Goal: Information Seeking & Learning: Learn about a topic

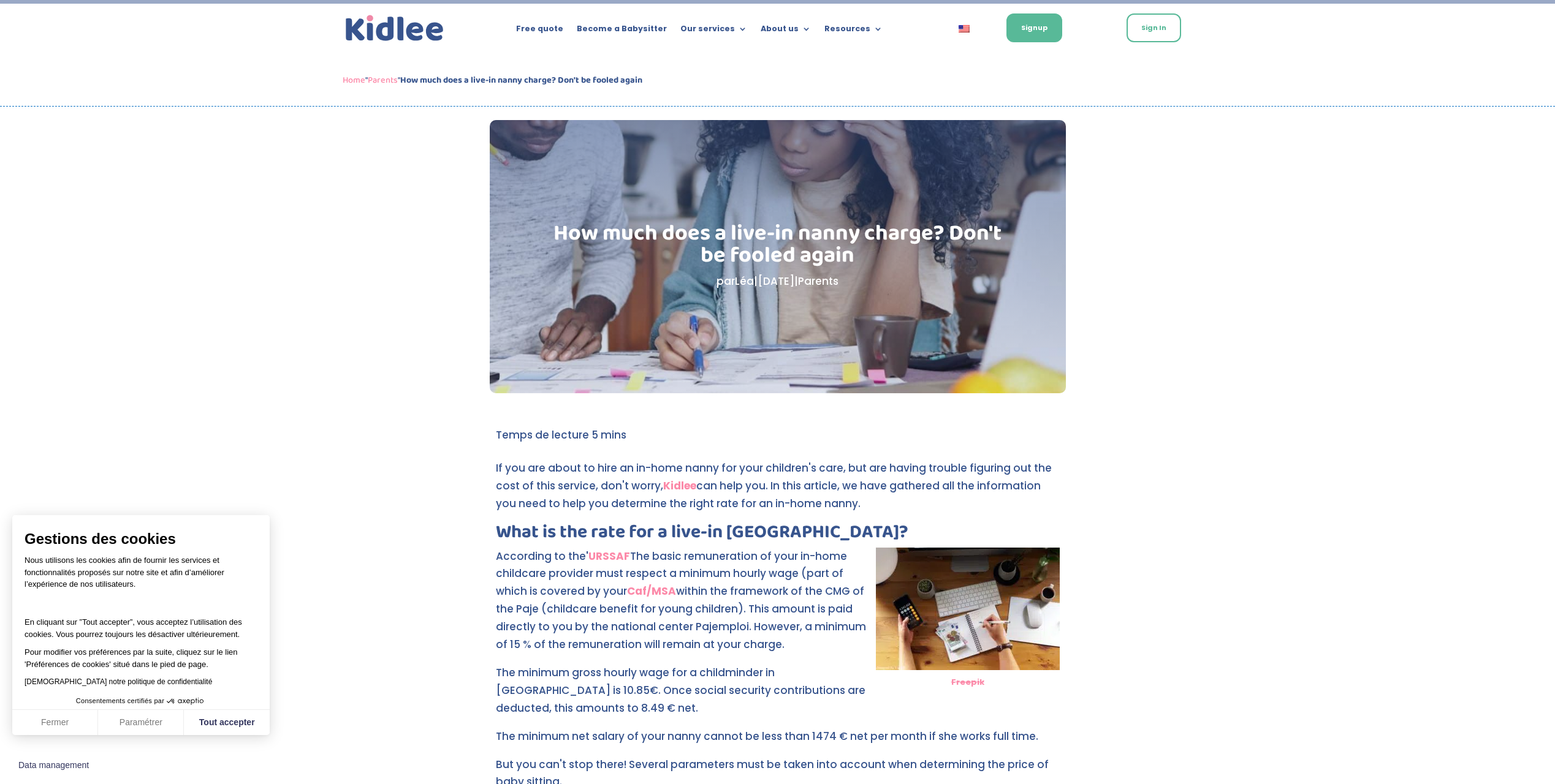
scroll to position [131, 0]
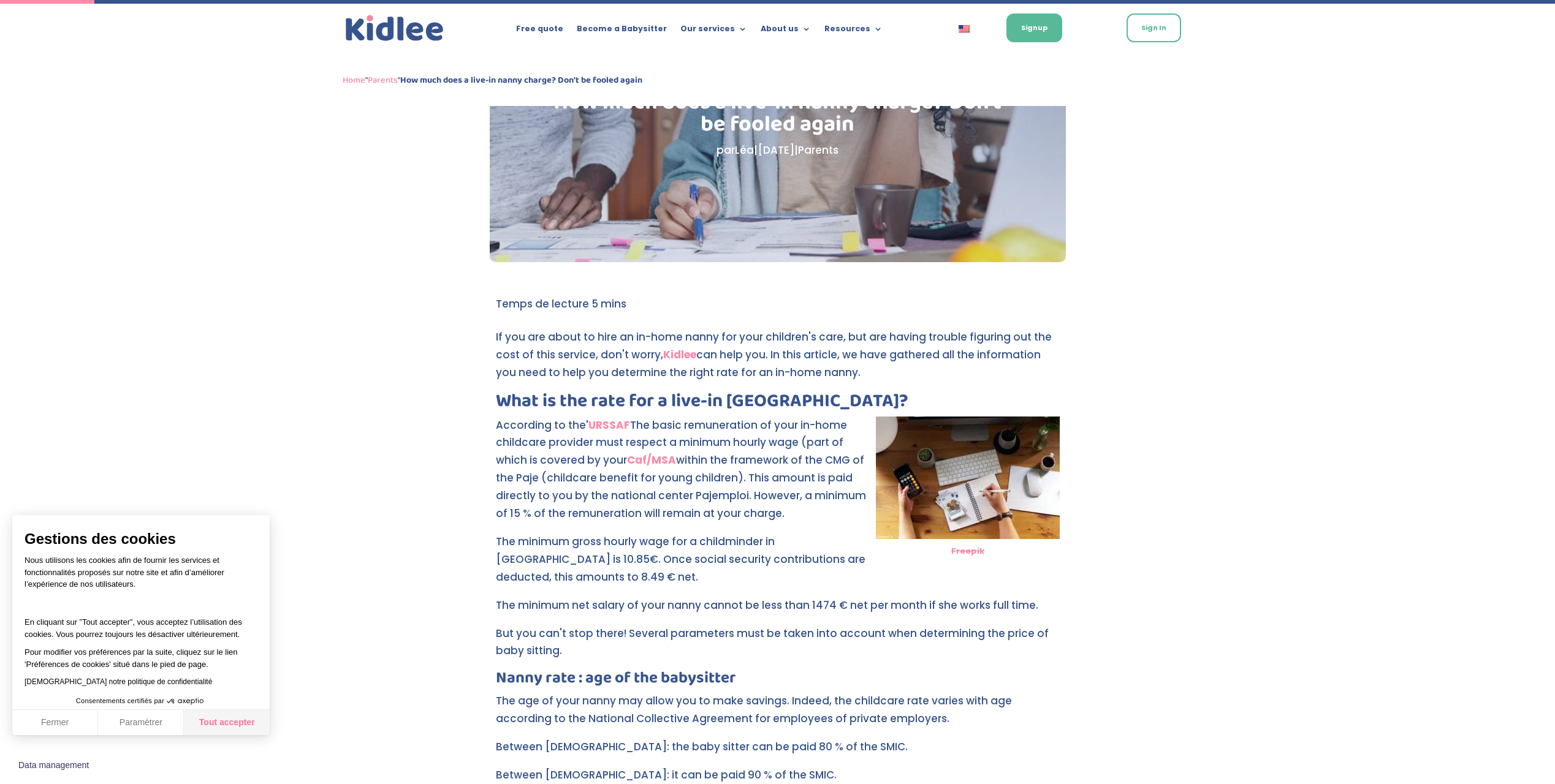
click at [229, 721] on button "Tout accepter" at bounding box center [226, 722] width 86 height 25
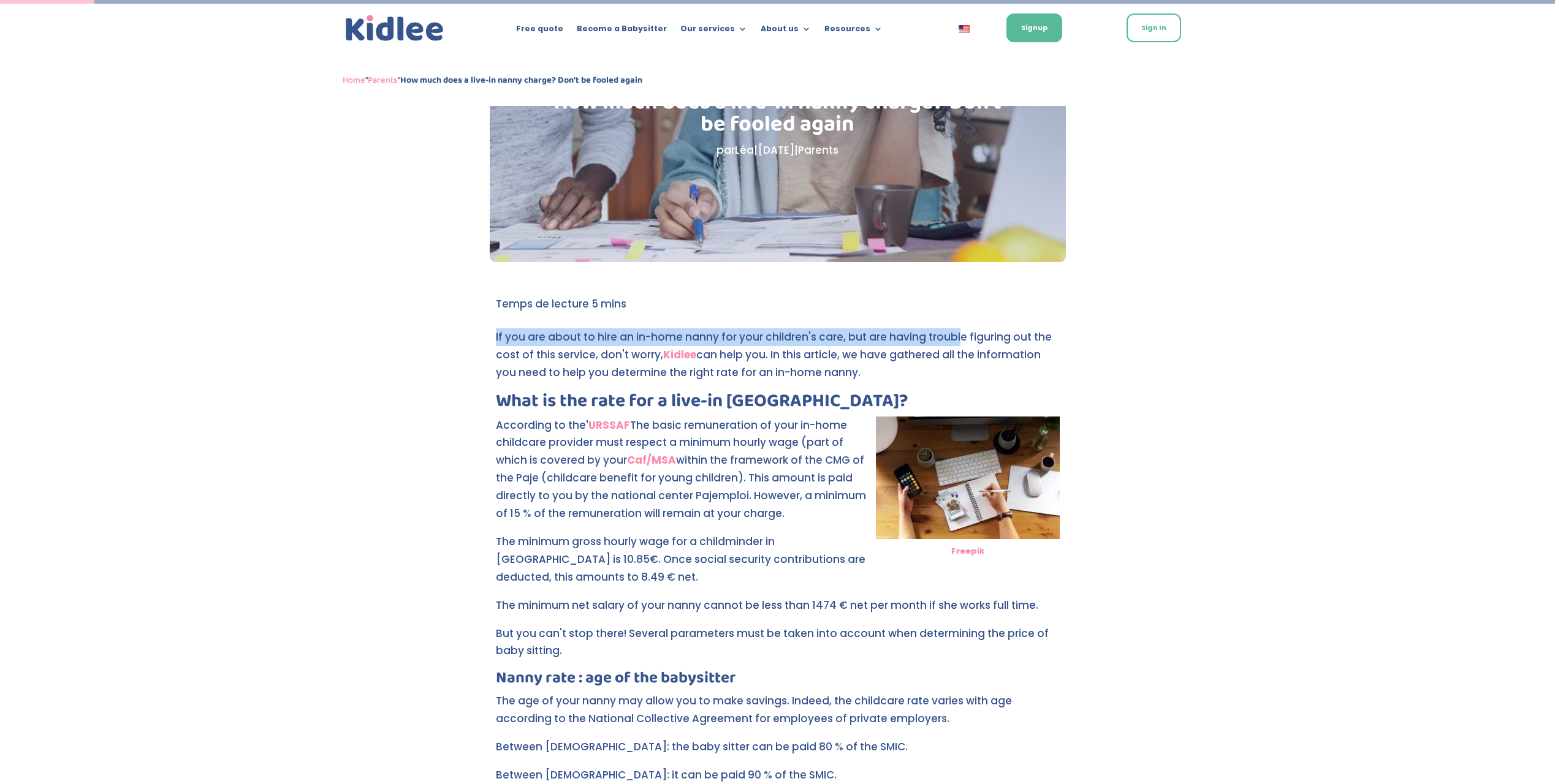
drag, startPoint x: 496, startPoint y: 338, endPoint x: 956, endPoint y: 337, distance: 460.0
click at [956, 337] on p "If you are about to hire an in-home nanny for your children's care, but are hav…" at bounding box center [778, 360] width 564 height 64
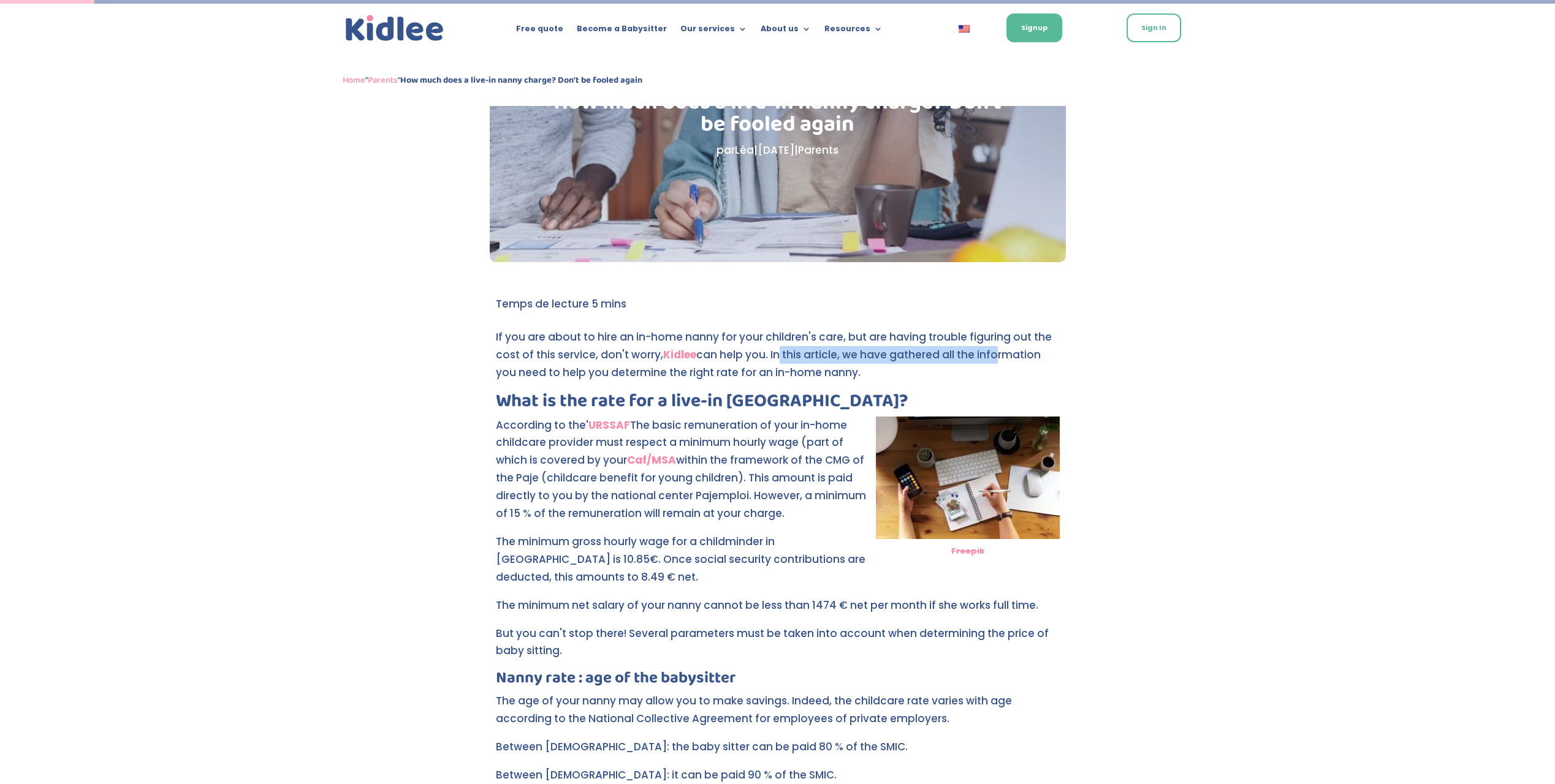
drag, startPoint x: 771, startPoint y: 354, endPoint x: 985, endPoint y: 348, distance: 214.1
click at [985, 348] on p "If you are about to hire an in-home nanny for your children's care, but are hav…" at bounding box center [778, 360] width 564 height 64
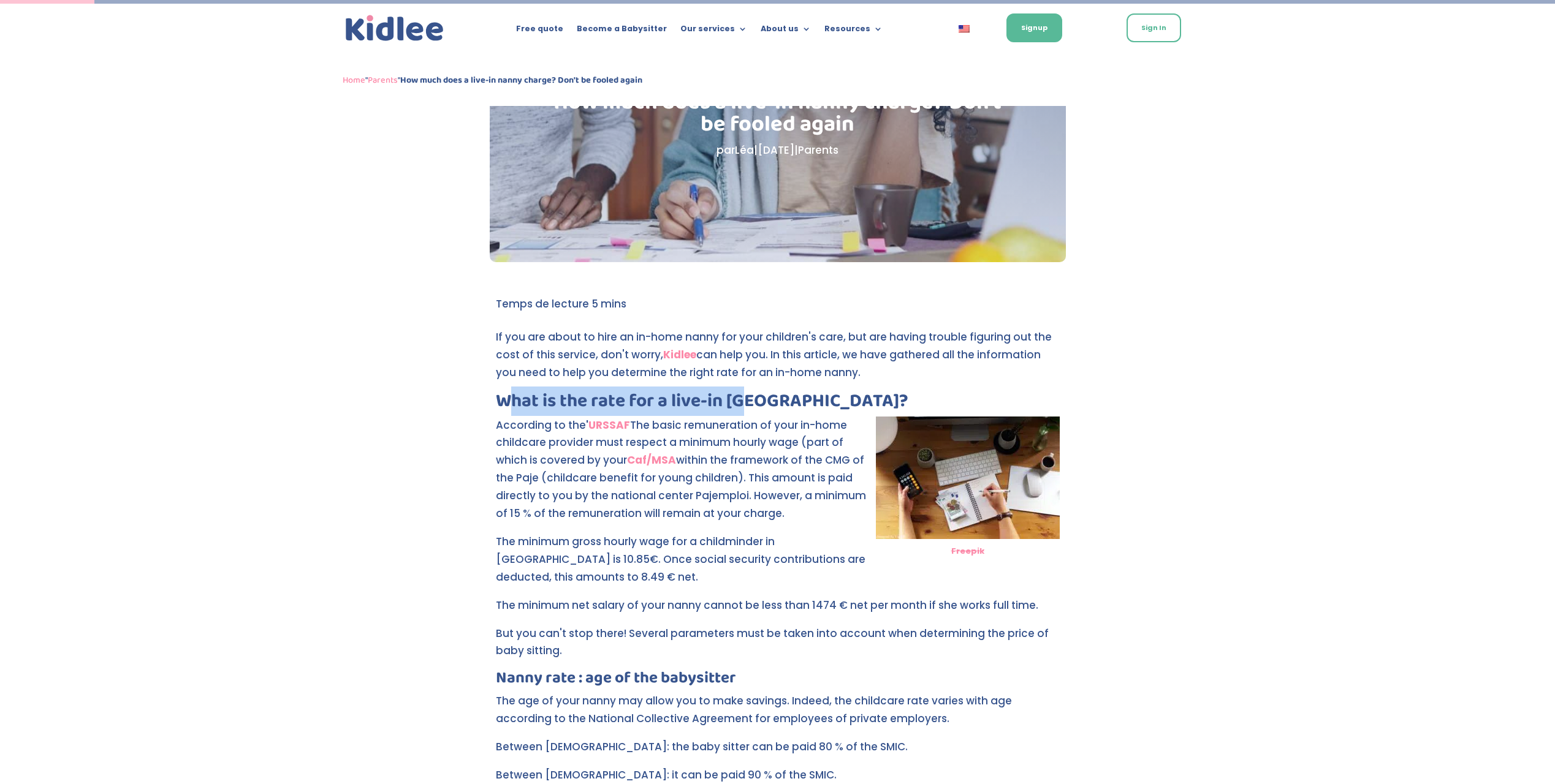
drag, startPoint x: 561, startPoint y: 399, endPoint x: 750, endPoint y: 400, distance: 189.0
click at [750, 400] on h2 "What is the rate for a live-in [GEOGRAPHIC_DATA]?" at bounding box center [778, 404] width 564 height 25
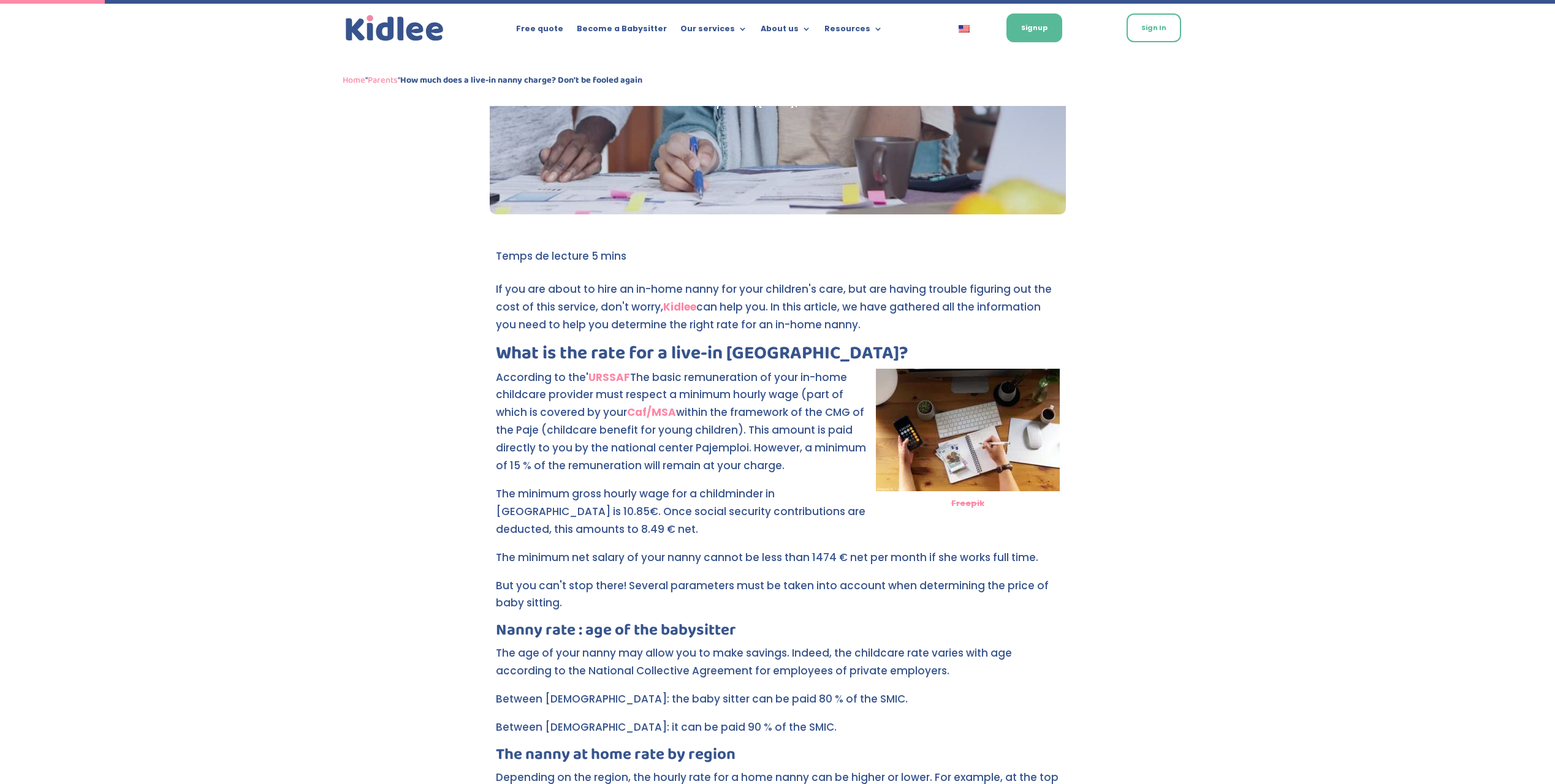
scroll to position [193, 0]
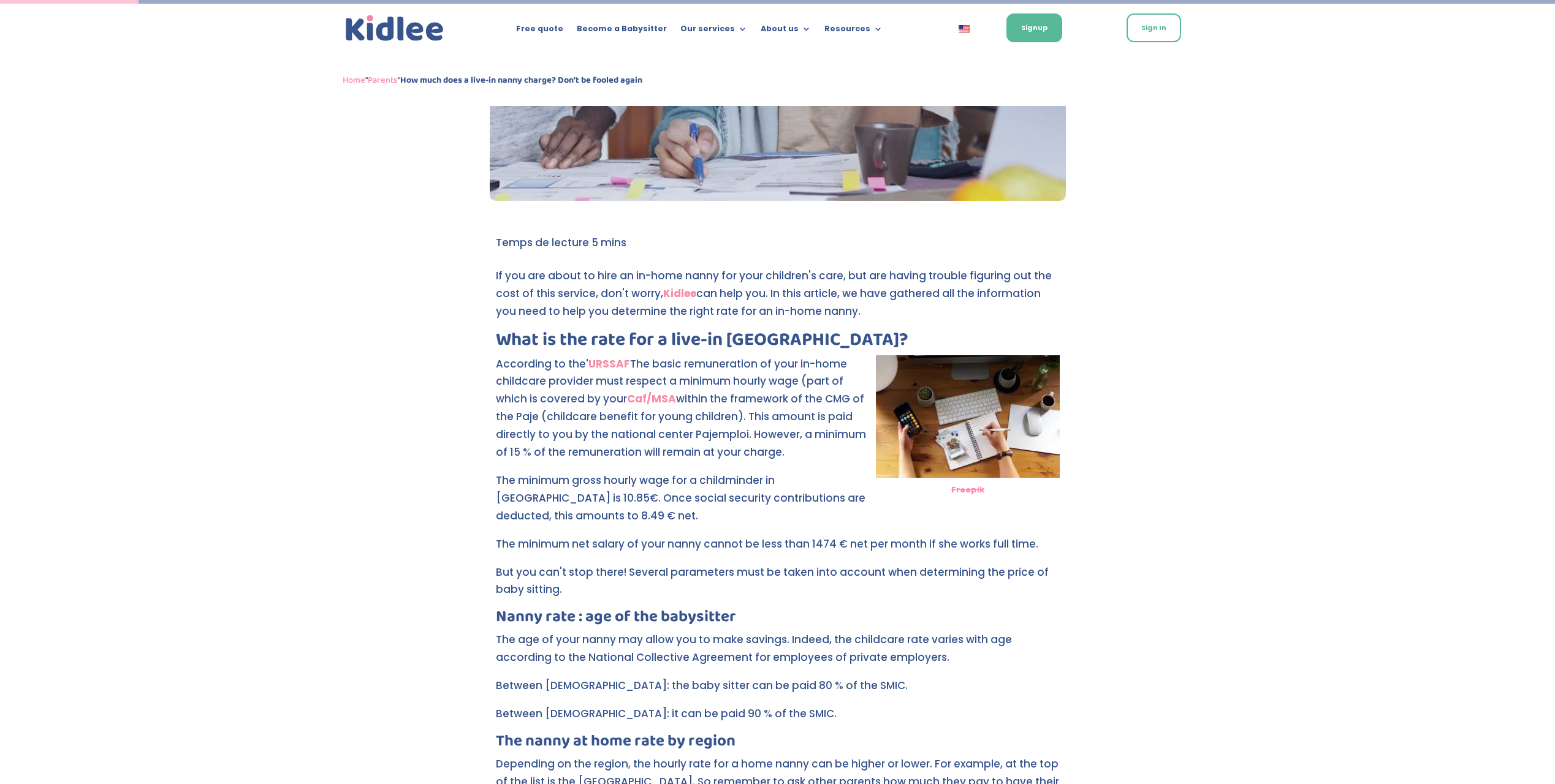
drag, startPoint x: 708, startPoint y: 413, endPoint x: 727, endPoint y: 445, distance: 37.2
click at [727, 445] on p "According to the ' URSSAF The basic remuneration of your in-home childcare prov…" at bounding box center [778, 413] width 564 height 116
drag, startPoint x: 509, startPoint y: 475, endPoint x: 660, endPoint y: 501, distance: 153.2
click at [660, 501] on p "The minimum gross hourly wage for a childminder in [GEOGRAPHIC_DATA] is 10.85€.…" at bounding box center [778, 503] width 564 height 64
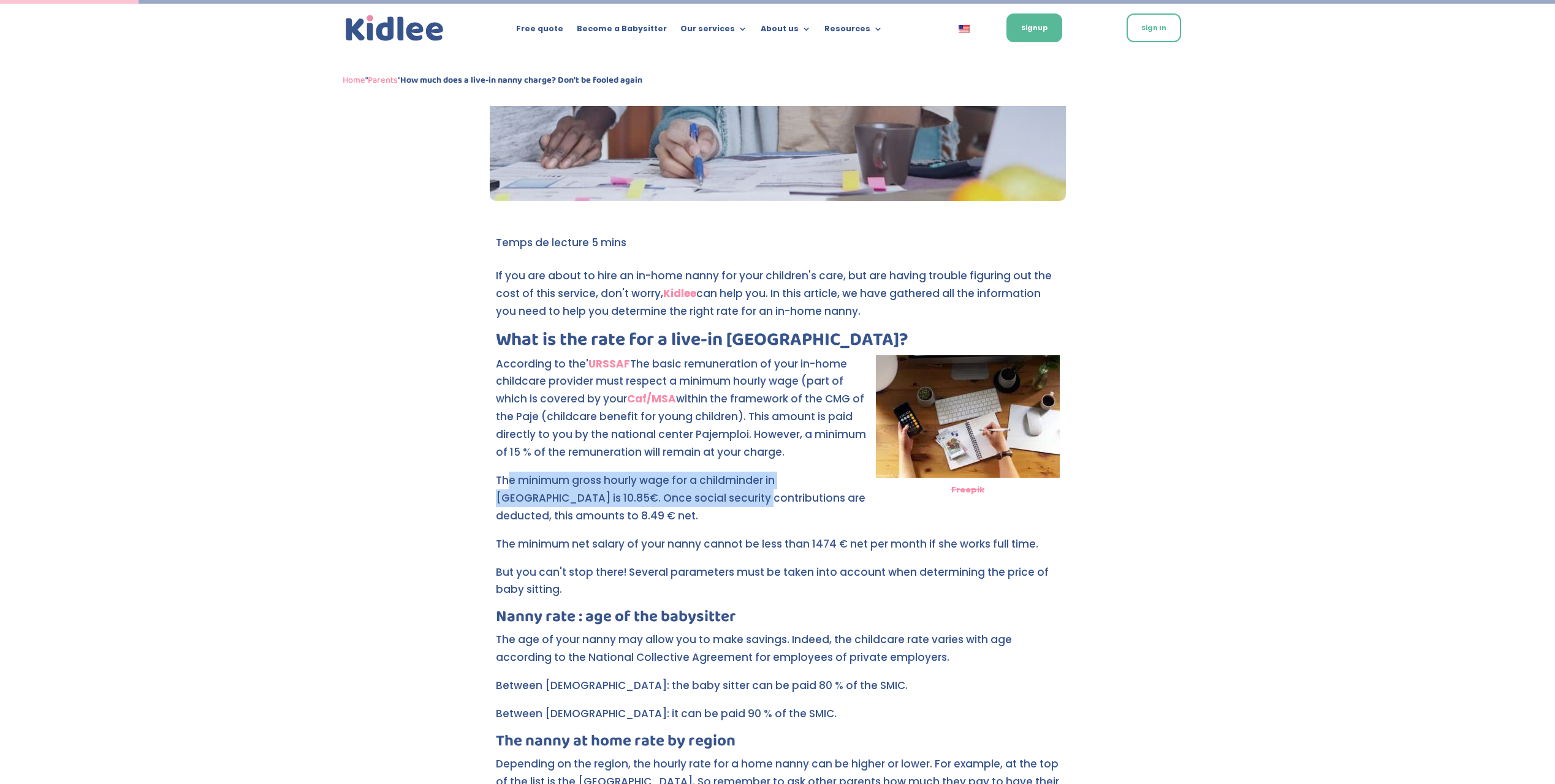
click at [660, 501] on p "The minimum gross hourly wage for a childminder in [GEOGRAPHIC_DATA] is 10.85€.…" at bounding box center [778, 503] width 564 height 64
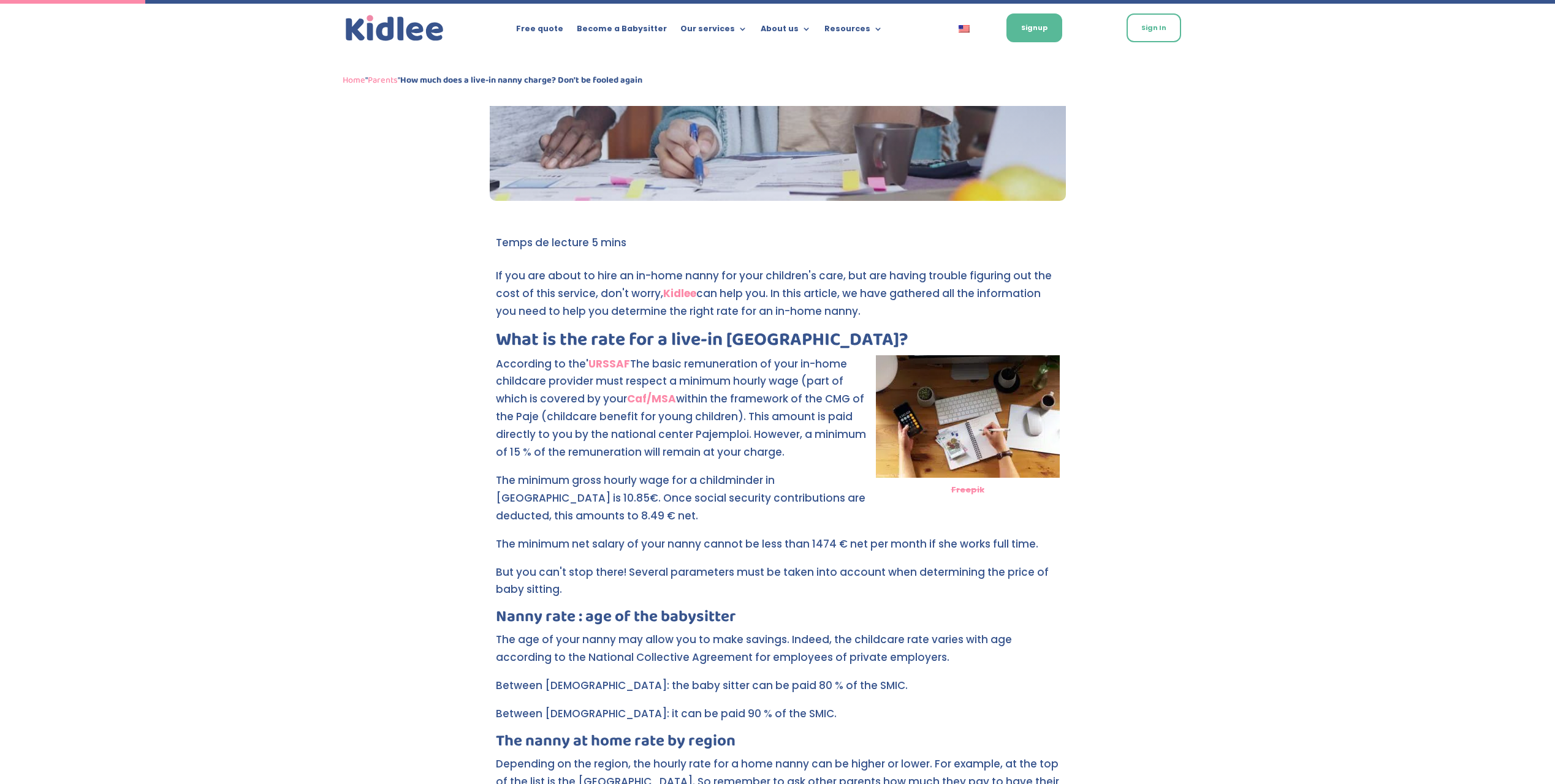
scroll to position [253, 0]
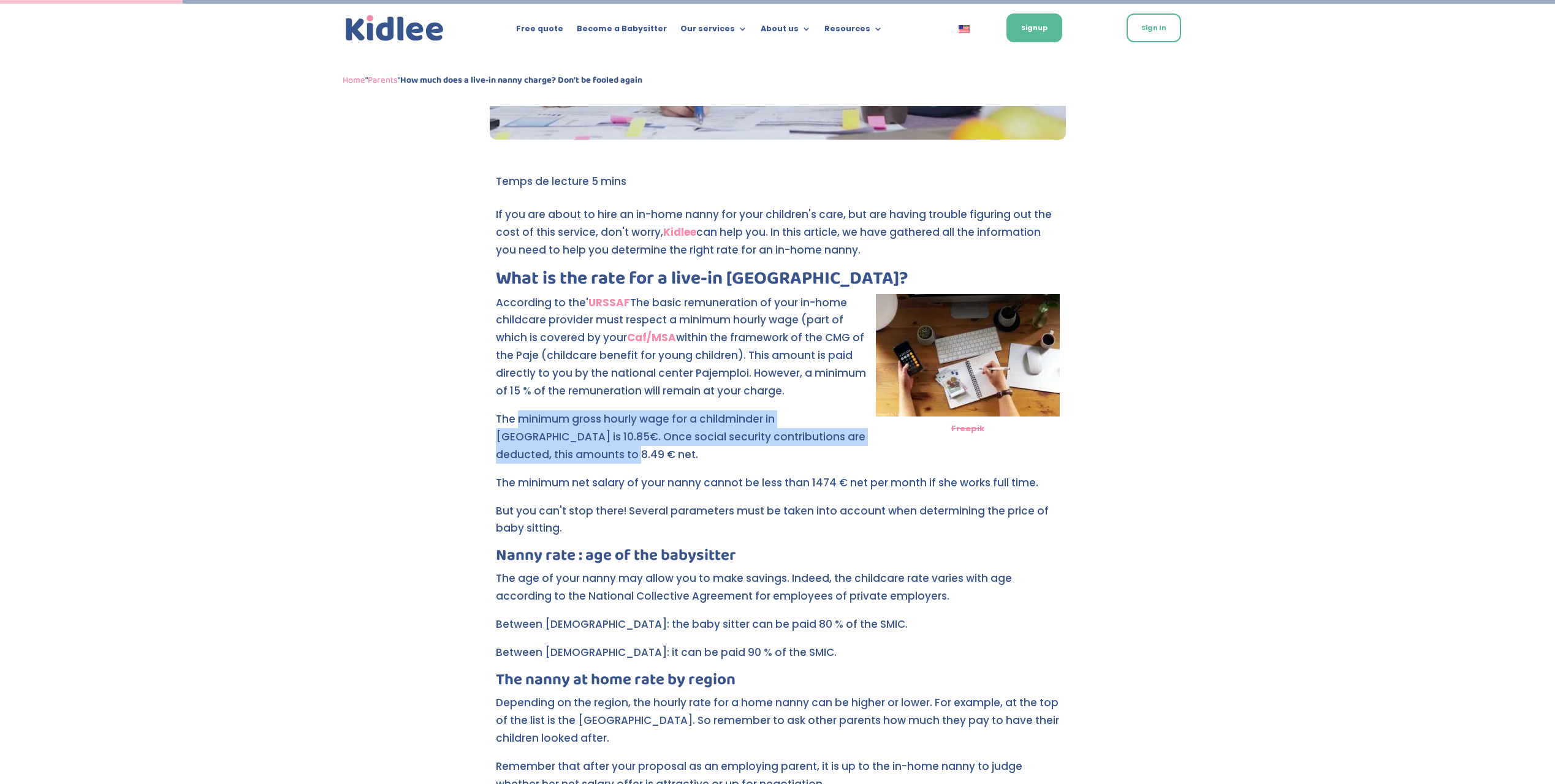
drag, startPoint x: 519, startPoint y: 419, endPoint x: 617, endPoint y: 455, distance: 104.4
click at [617, 455] on p "The minimum gross hourly wage for a childminder in [GEOGRAPHIC_DATA] is 10.85€.…" at bounding box center [778, 442] width 564 height 64
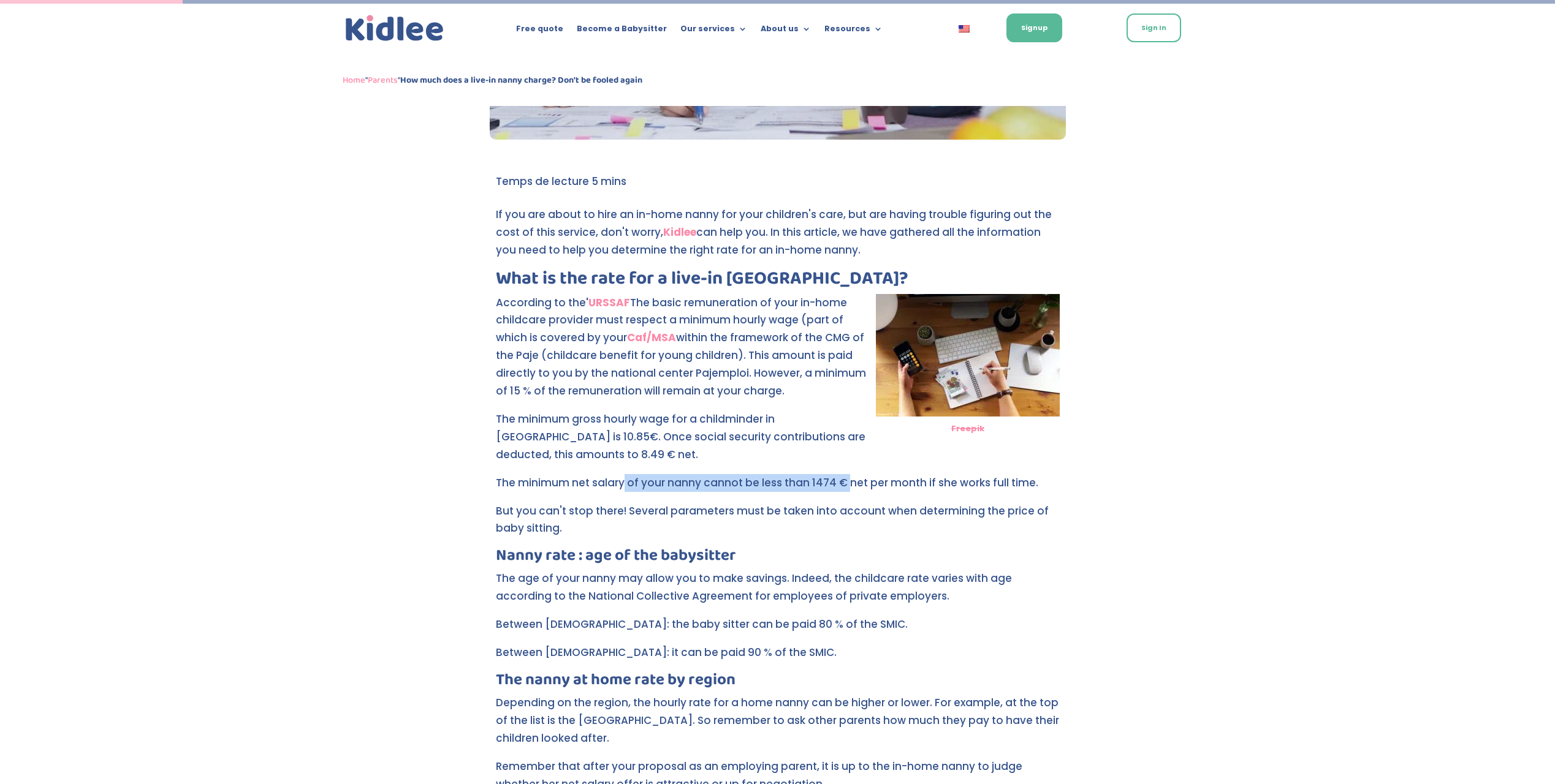
drag, startPoint x: 650, startPoint y: 478, endPoint x: 846, endPoint y: 484, distance: 196.1
click at [846, 484] on p "The minimum net salary of your nanny cannot be less than 1474 € net per month i…" at bounding box center [778, 488] width 564 height 28
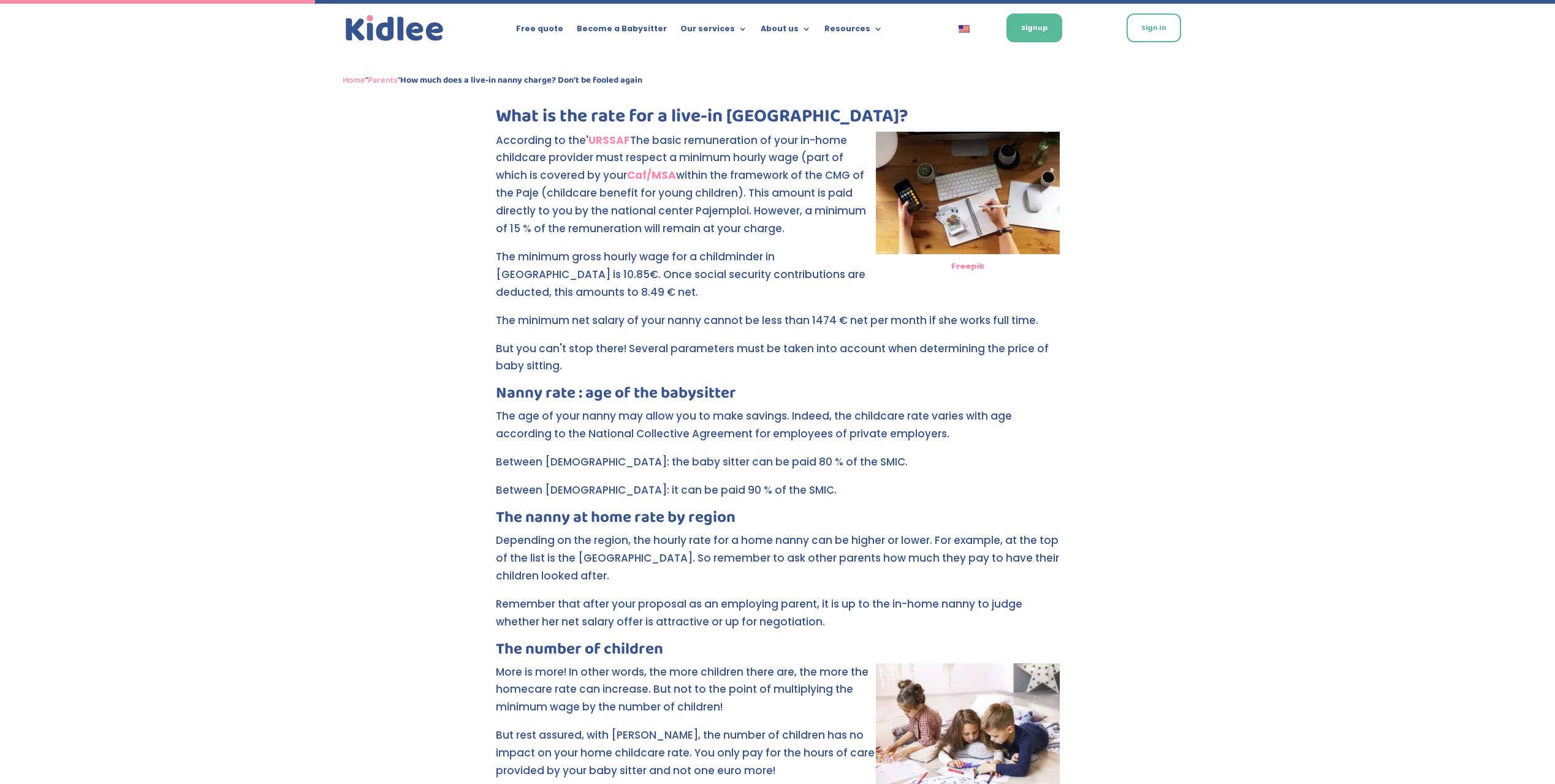
scroll to position [437, 0]
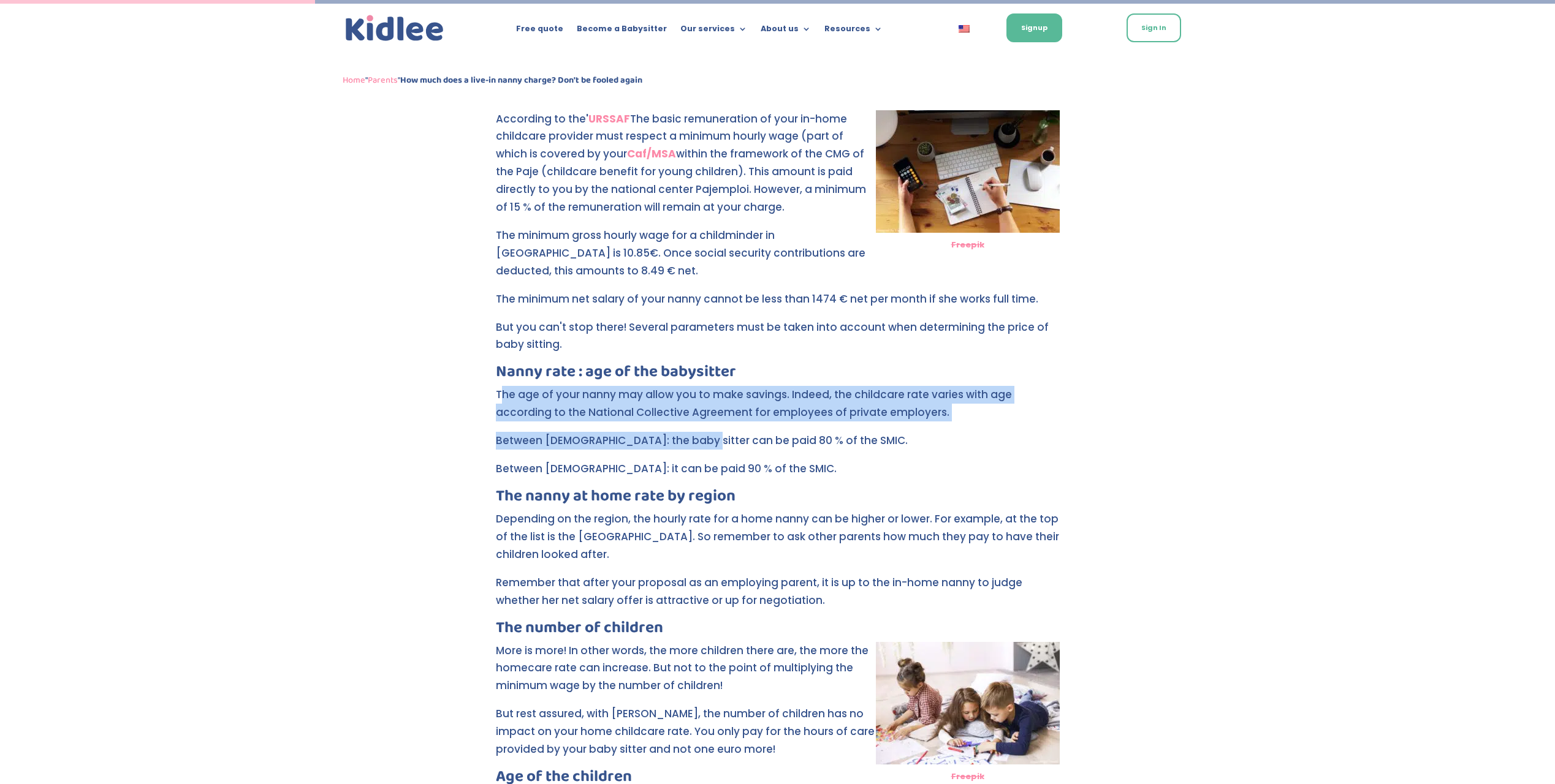
drag, startPoint x: 505, startPoint y: 399, endPoint x: 692, endPoint y: 432, distance: 189.9
click at [692, 432] on p "Between [DEMOGRAPHIC_DATA]: the baby sitter can be paid 80 % of the SMIC." at bounding box center [778, 446] width 564 height 28
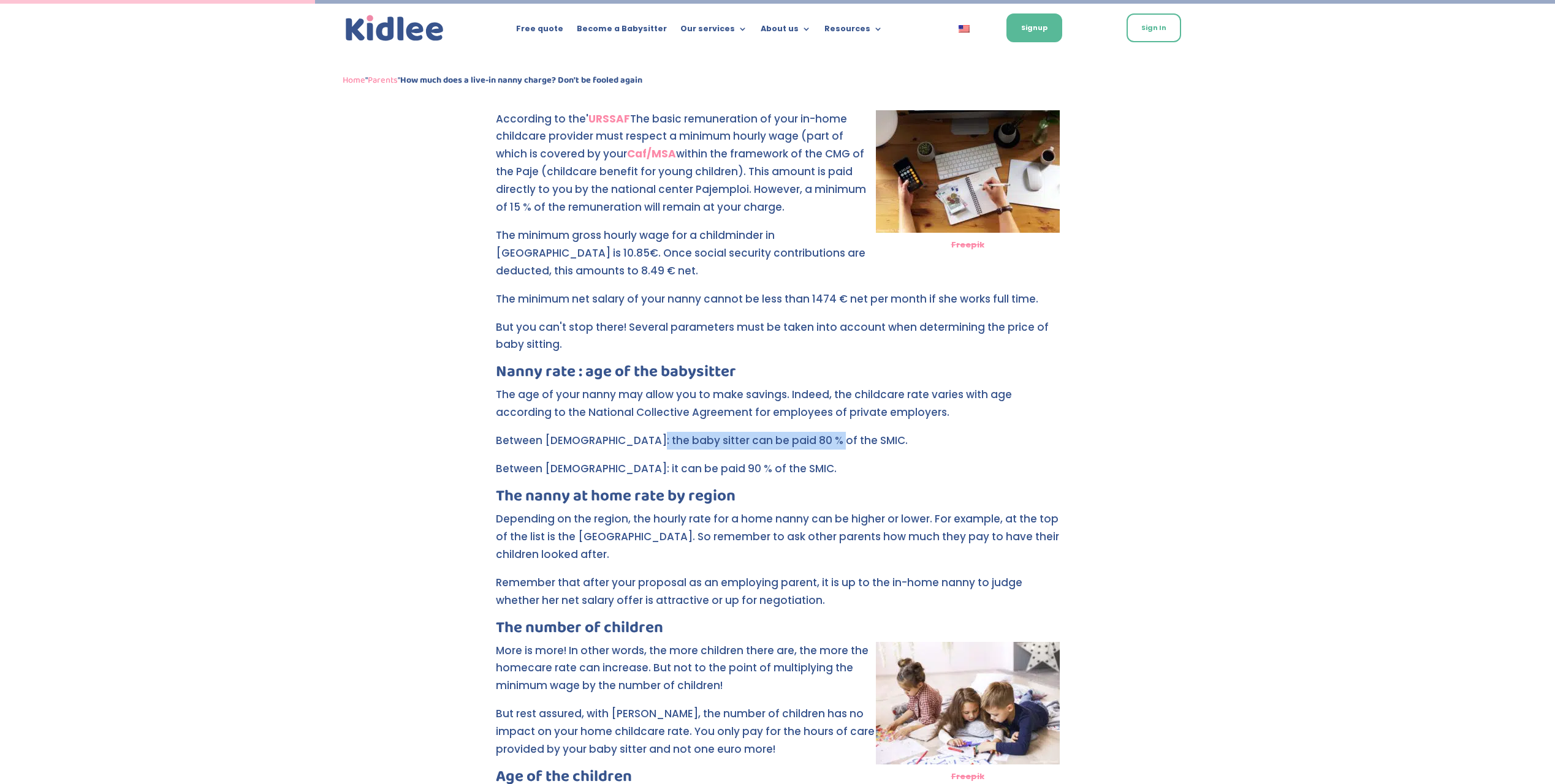
drag, startPoint x: 748, startPoint y: 450, endPoint x: 812, endPoint y: 453, distance: 64.1
click at [812, 453] on p "Between [DEMOGRAPHIC_DATA]: the baby sitter can be paid 80 % of the SMIC." at bounding box center [778, 446] width 564 height 28
drag, startPoint x: 922, startPoint y: 443, endPoint x: 632, endPoint y: 443, distance: 290.0
click at [632, 443] on p "Between [DEMOGRAPHIC_DATA]: the baby sitter can be paid 80 % of the SMIC." at bounding box center [778, 446] width 564 height 28
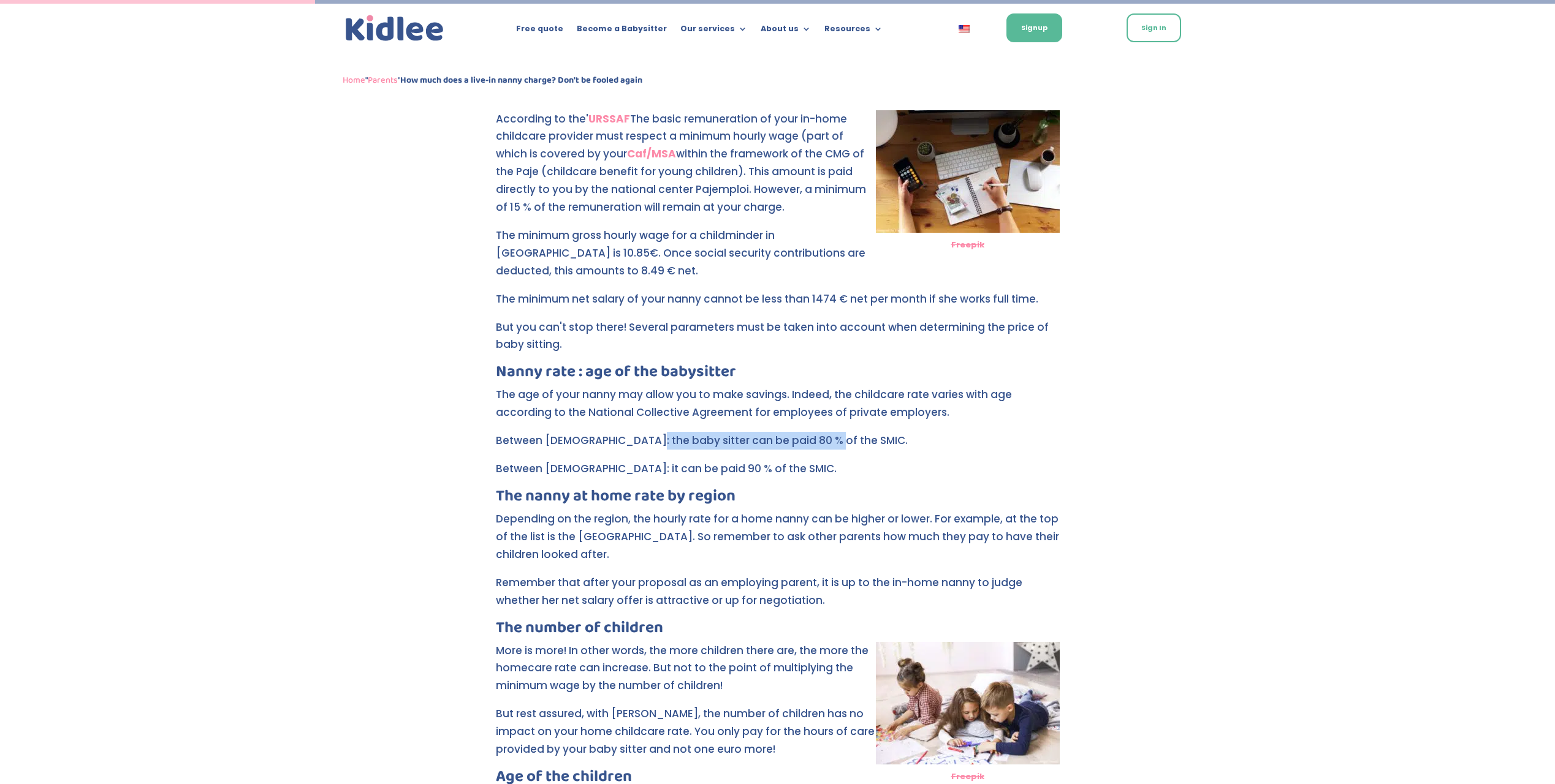
drag, startPoint x: 632, startPoint y: 443, endPoint x: 612, endPoint y: 443, distance: 20.0
click at [632, 443] on p "Between [DEMOGRAPHIC_DATA]: the baby sitter can be paid 80 % of the SMIC." at bounding box center [778, 446] width 564 height 28
drag, startPoint x: 499, startPoint y: 442, endPoint x: 774, endPoint y: 440, distance: 275.0
click at [774, 440] on p "Between [DEMOGRAPHIC_DATA]: the baby sitter can be paid 80 % of the SMIC." at bounding box center [778, 446] width 564 height 28
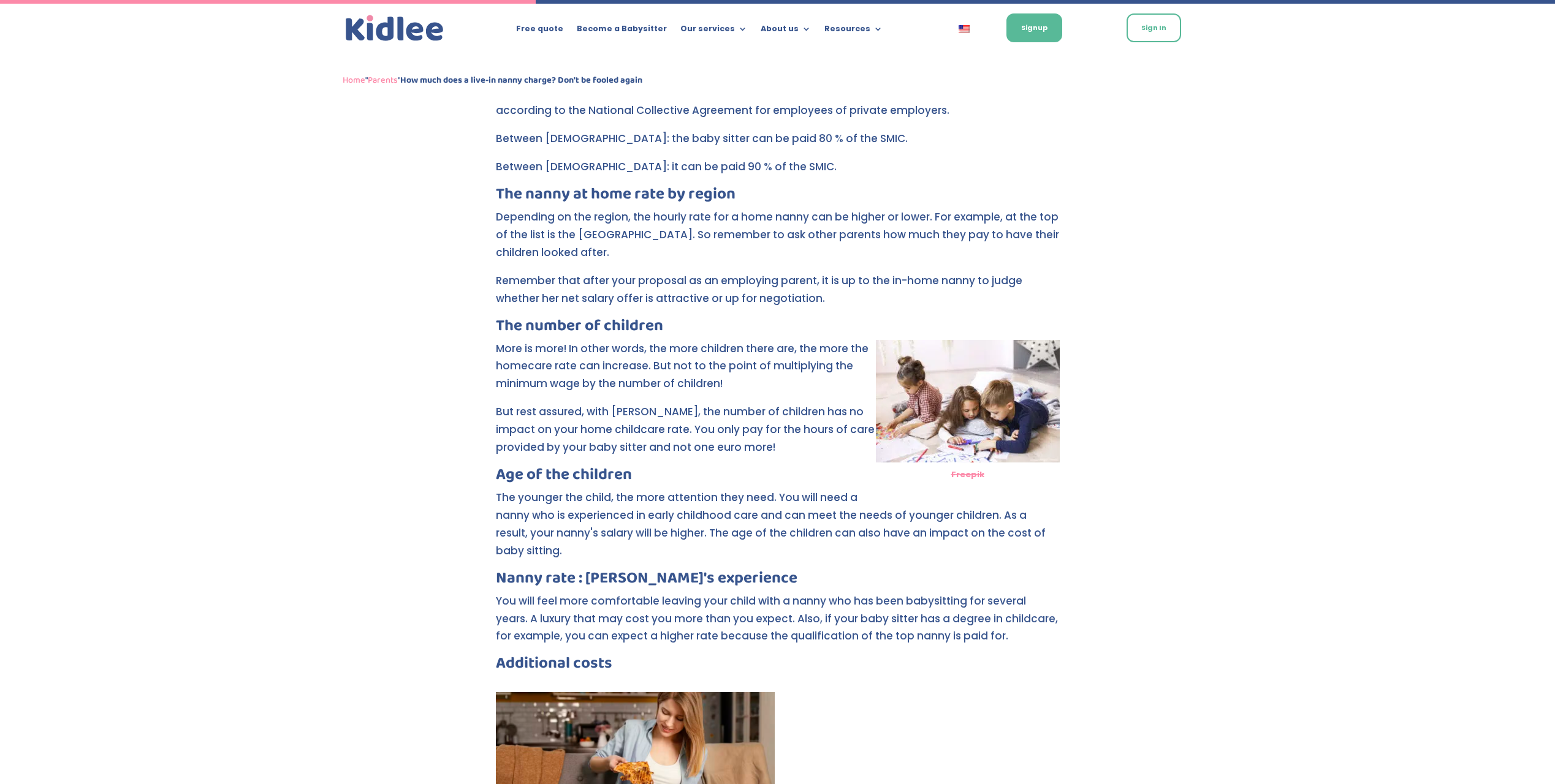
scroll to position [743, 0]
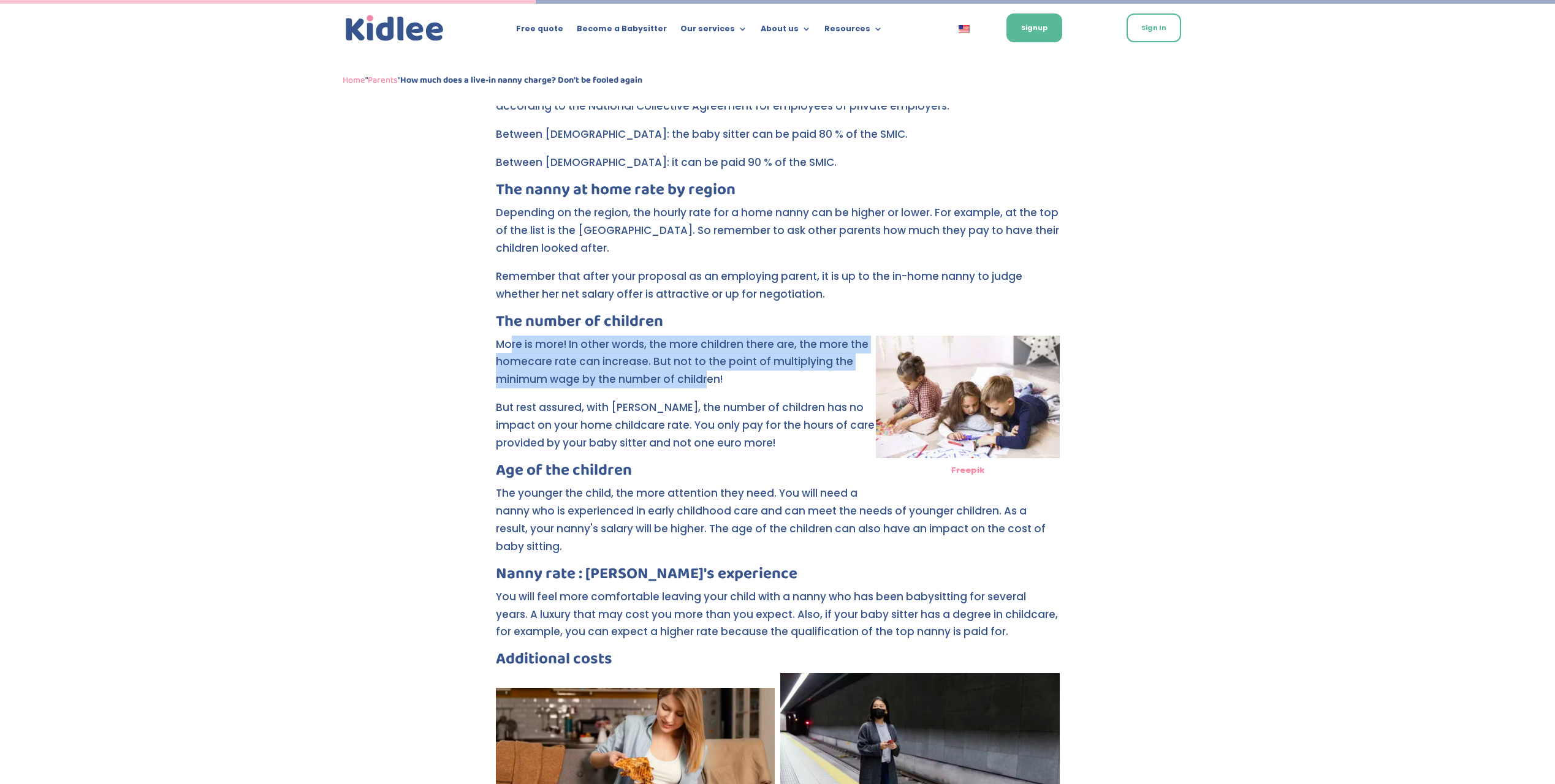
drag, startPoint x: 512, startPoint y: 349, endPoint x: 713, endPoint y: 382, distance: 203.7
click at [713, 382] on p "More is more! In other words, the more children there are, the more the homecar…" at bounding box center [778, 367] width 564 height 64
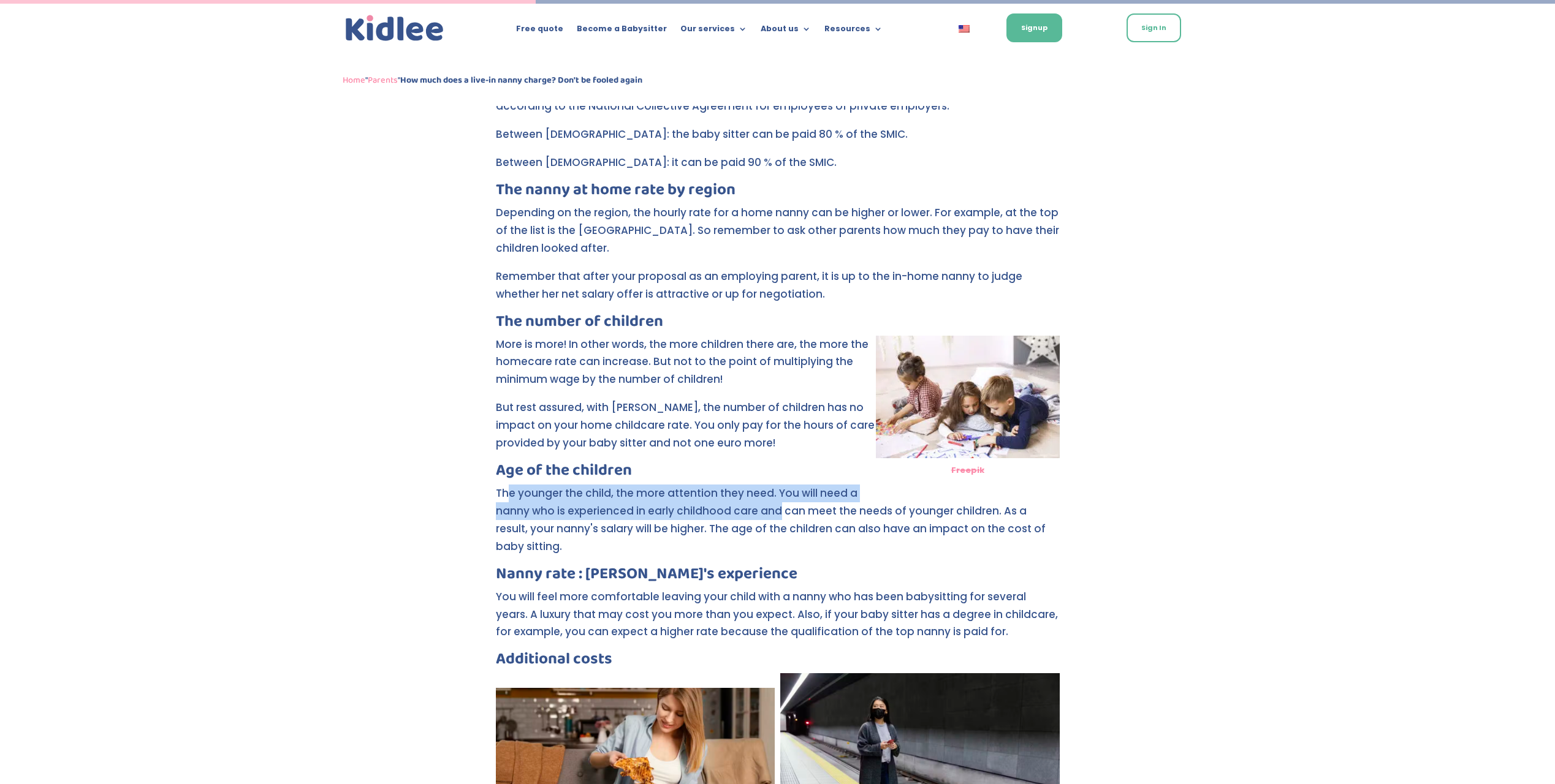
drag, startPoint x: 530, startPoint y: 499, endPoint x: 778, endPoint y: 503, distance: 248.0
click at [778, 503] on p "The younger the child, the more attention they need. You will need a nanny who …" at bounding box center [778, 525] width 564 height 81
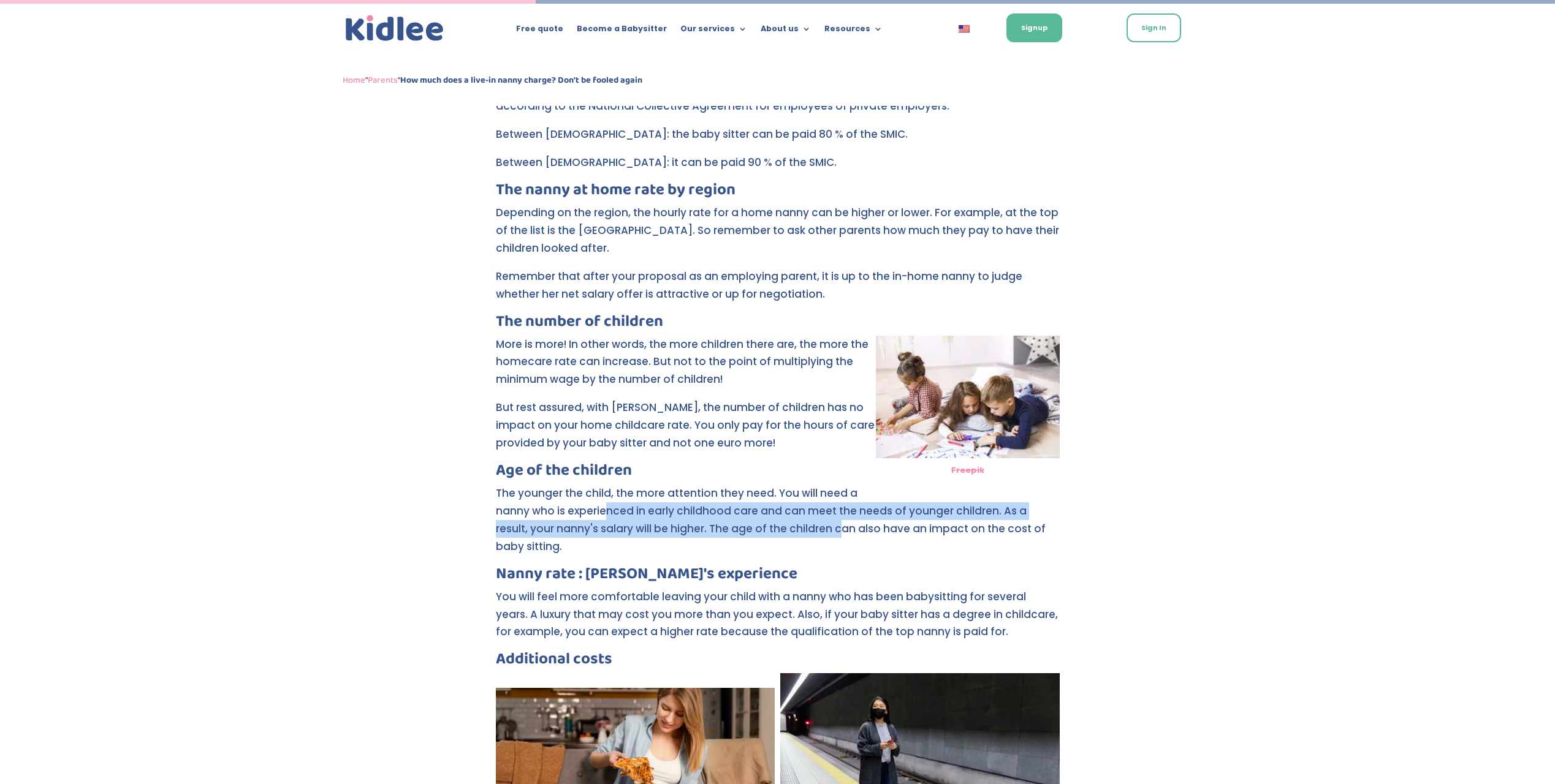
drag, startPoint x: 804, startPoint y: 532, endPoint x: 599, endPoint y: 511, distance: 206.1
click at [605, 511] on p "The younger the child, the more attention they need. You will need a nanny who …" at bounding box center [778, 525] width 564 height 81
drag, startPoint x: 599, startPoint y: 511, endPoint x: 583, endPoint y: 510, distance: 16.0
click at [599, 511] on p "The younger the child, the more attention they need. You will need a nanny who …" at bounding box center [778, 525] width 564 height 81
drag, startPoint x: 537, startPoint y: 505, endPoint x: 730, endPoint y: 543, distance: 196.7
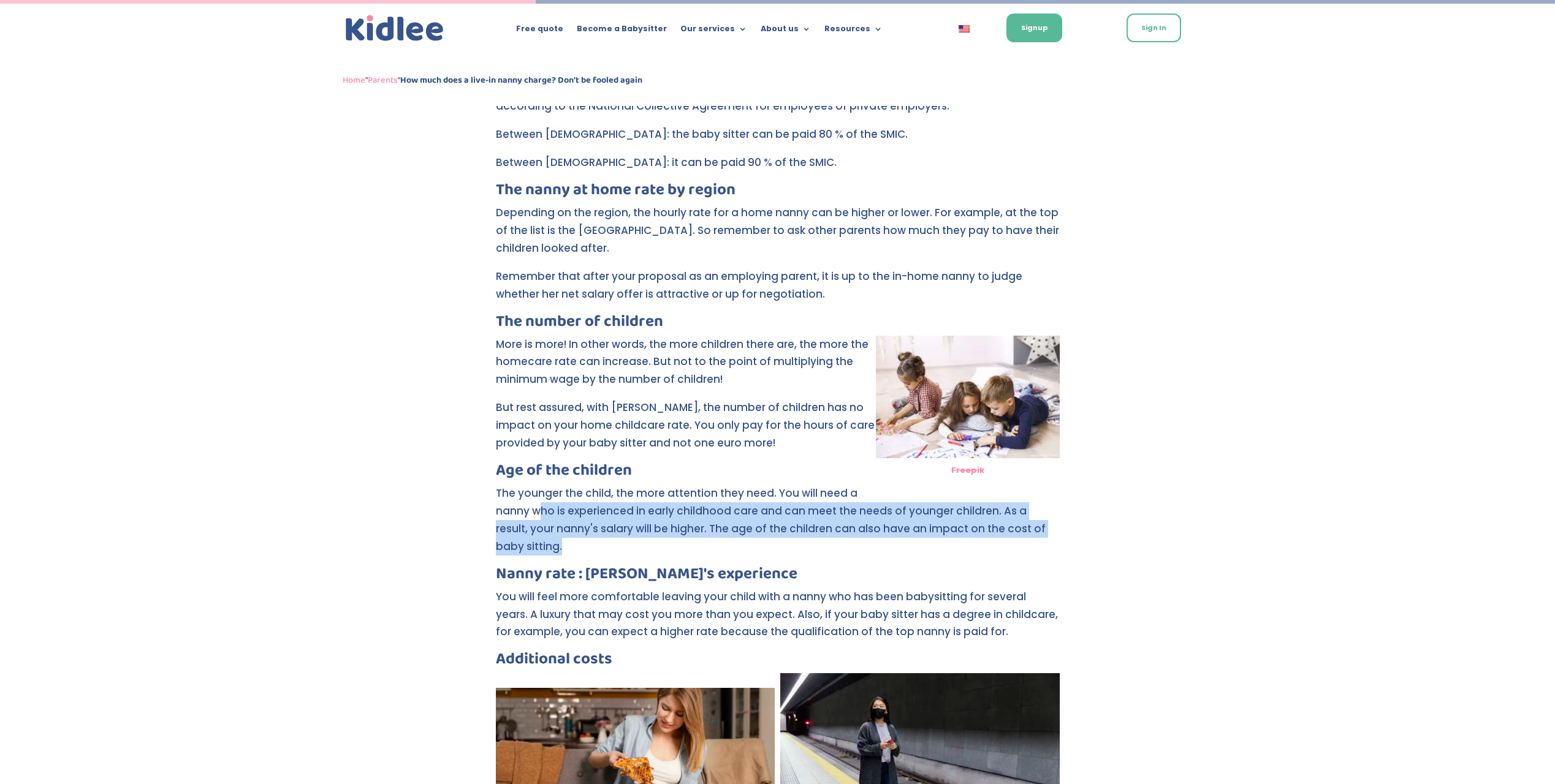
click at [730, 543] on p "The younger the child, the more attention they need. You will need a nanny who …" at bounding box center [778, 525] width 564 height 81
drag, startPoint x: 645, startPoint y: 522, endPoint x: 585, endPoint y: 503, distance: 62.9
click at [585, 503] on p "The younger the child, the more attention they need. You will need a nanny who …" at bounding box center [778, 525] width 564 height 81
drag, startPoint x: 585, startPoint y: 503, endPoint x: 549, endPoint y: 498, distance: 36.3
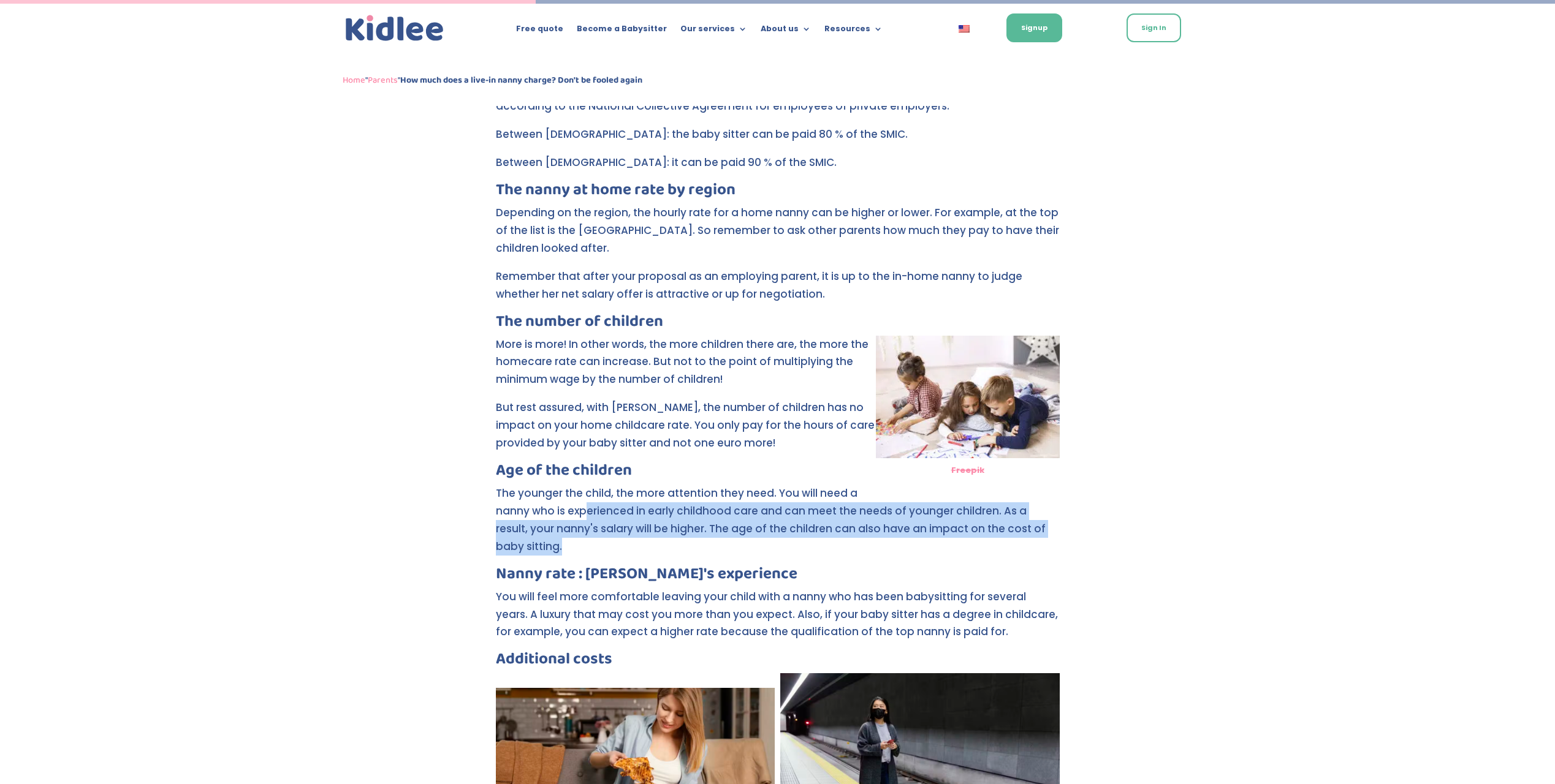
click at [584, 503] on p "The younger the child, the more attention they need. You will need a nanny who …" at bounding box center [778, 525] width 564 height 81
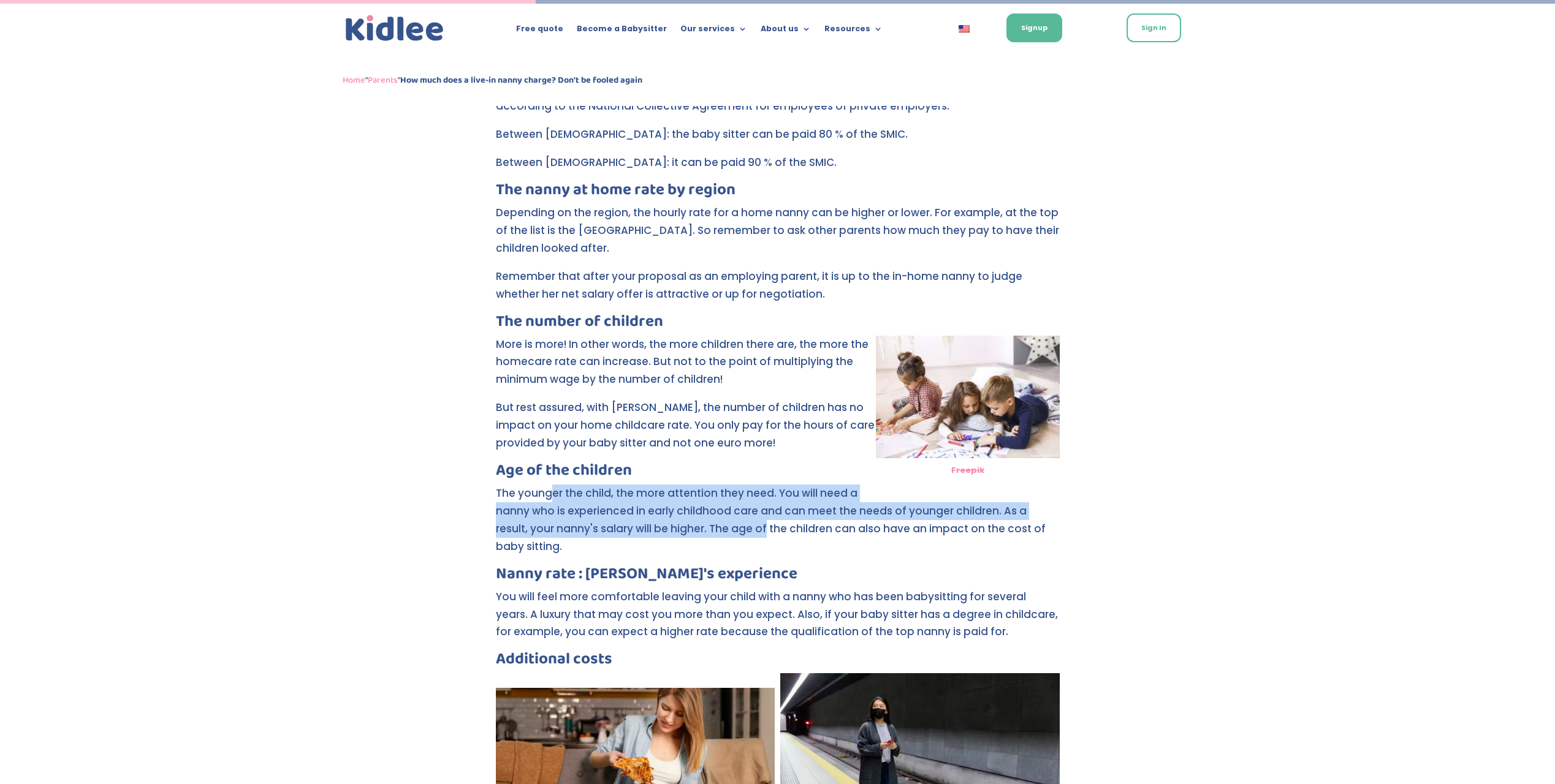
drag, startPoint x: 549, startPoint y: 498, endPoint x: 734, endPoint y: 532, distance: 188.1
click at [734, 532] on p "The younger the child, the more attention they need. You will need a nanny who …" at bounding box center [778, 525] width 564 height 81
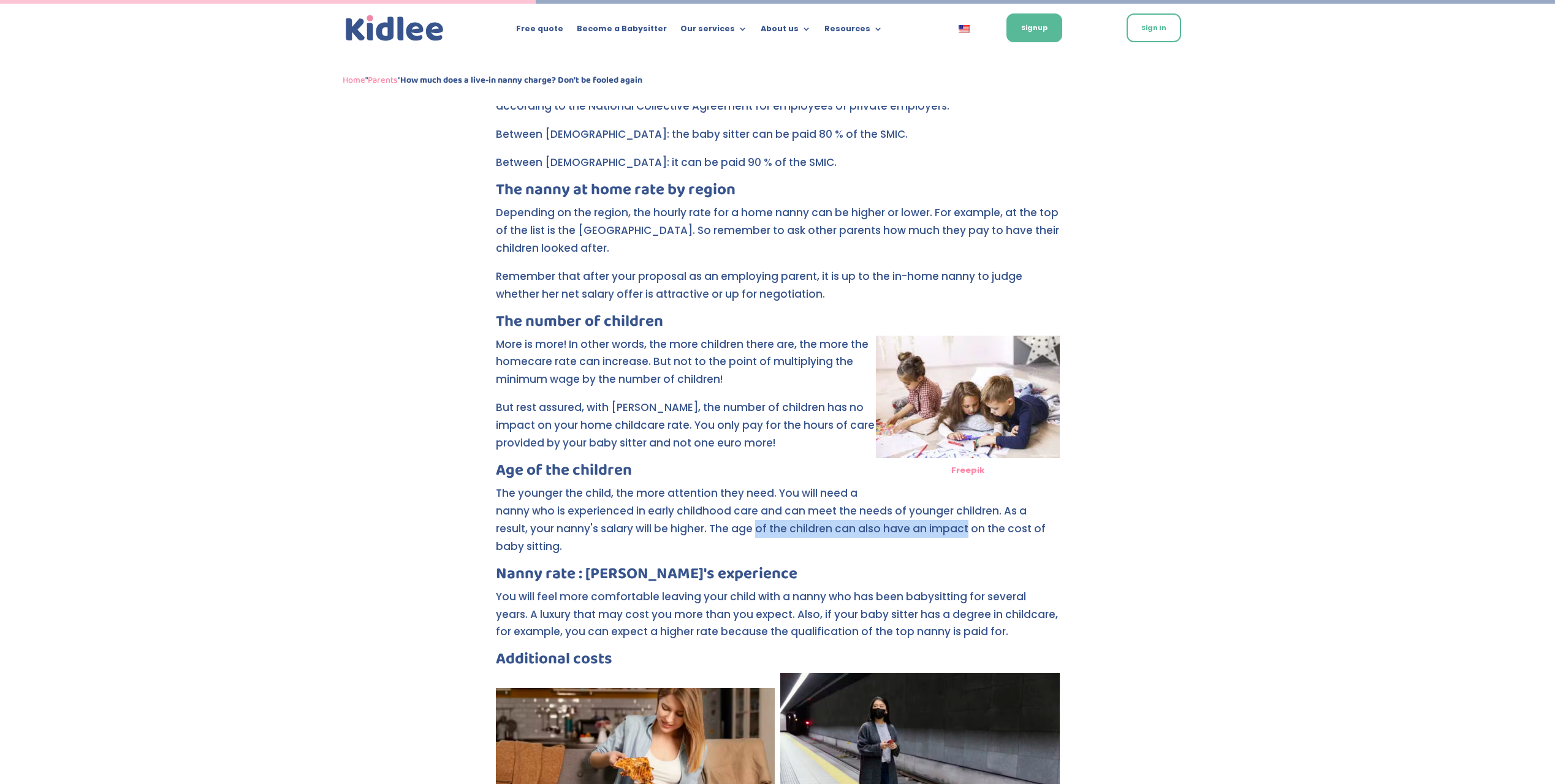
drag, startPoint x: 722, startPoint y: 531, endPoint x: 928, endPoint y: 528, distance: 206.0
click at [928, 528] on p "The younger the child, the more attention they need. You will need a nanny who …" at bounding box center [778, 525] width 564 height 81
drag, startPoint x: 928, startPoint y: 528, endPoint x: 865, endPoint y: 531, distance: 63.1
click at [928, 528] on p "The younger the child, the more attention they need. You will need a nanny who …" at bounding box center [778, 525] width 564 height 81
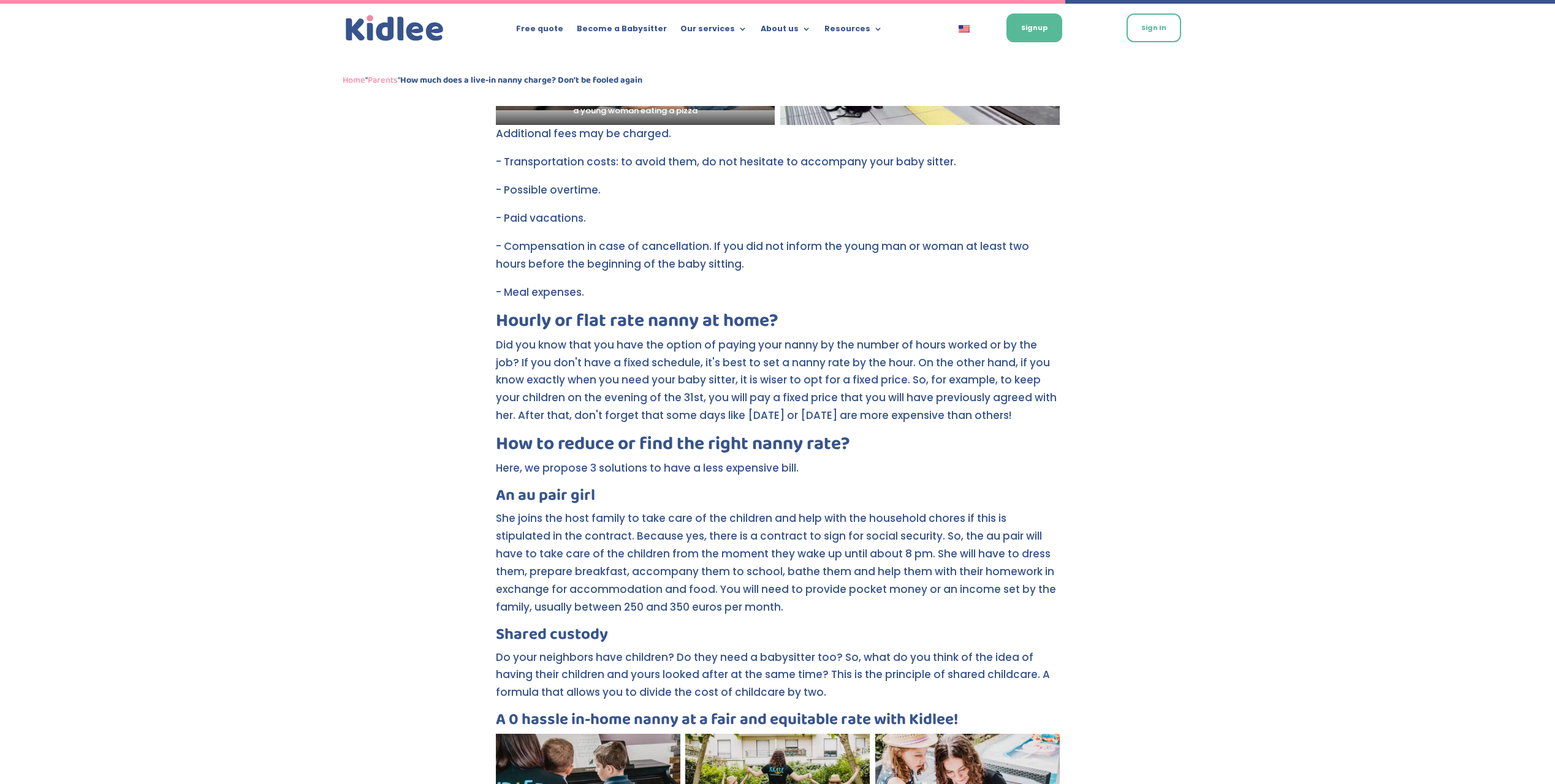
scroll to position [1478, 0]
drag, startPoint x: 505, startPoint y: 461, endPoint x: 805, endPoint y: 463, distance: 300.0
click at [805, 459] on h2 "How to reduce or find the right nanny rate?" at bounding box center [778, 446] width 564 height 25
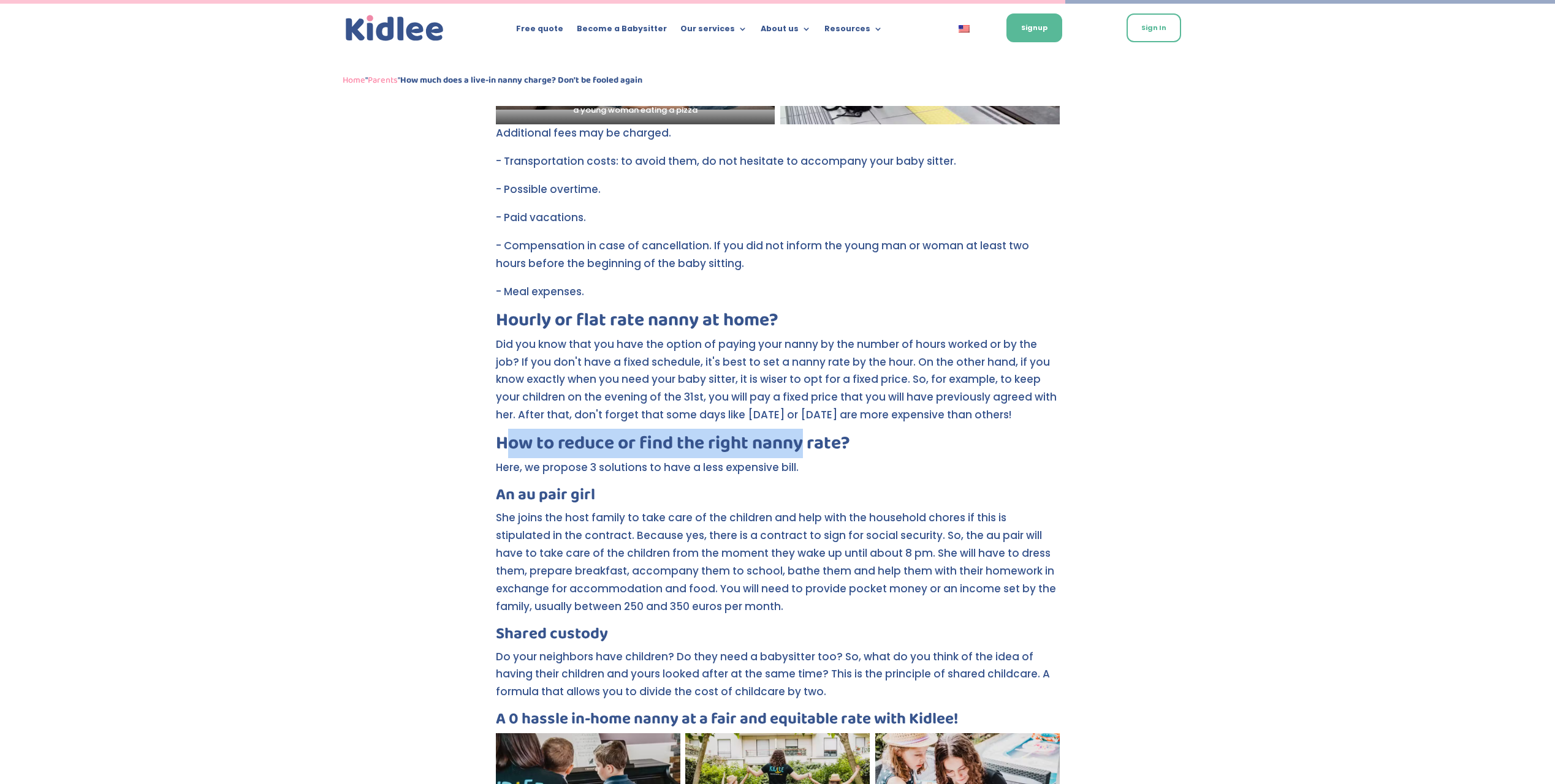
click at [805, 459] on h2 "How to reduce or find the right nanny rate?" at bounding box center [778, 446] width 564 height 25
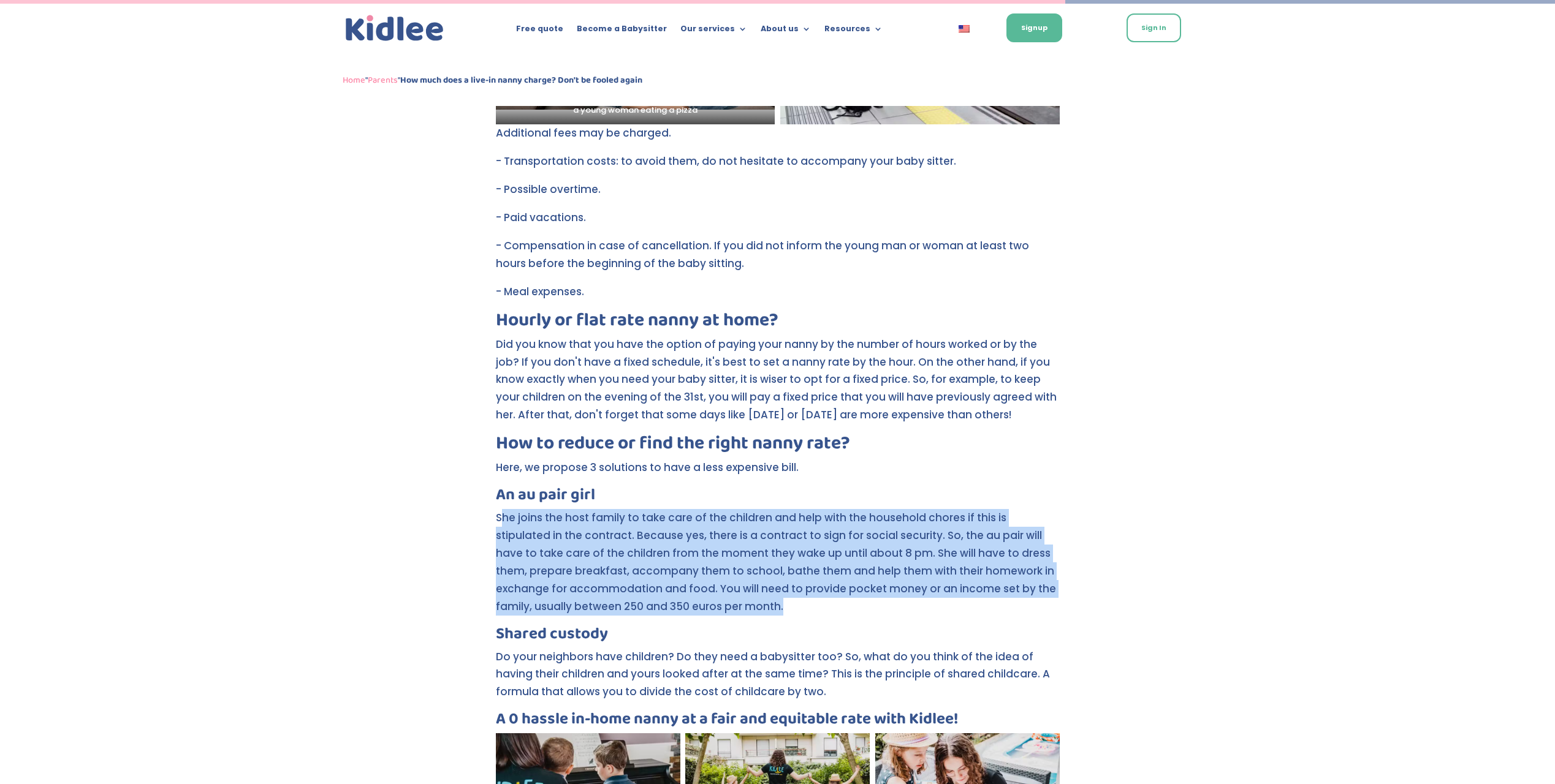
drag, startPoint x: 502, startPoint y: 532, endPoint x: 753, endPoint y: 625, distance: 267.7
click at [753, 625] on p "She joins the host family to take care of the children and help with the househ…" at bounding box center [778, 567] width 564 height 116
click at [750, 625] on p "She joins the host family to take care of the children and help with the househ…" at bounding box center [778, 567] width 564 height 116
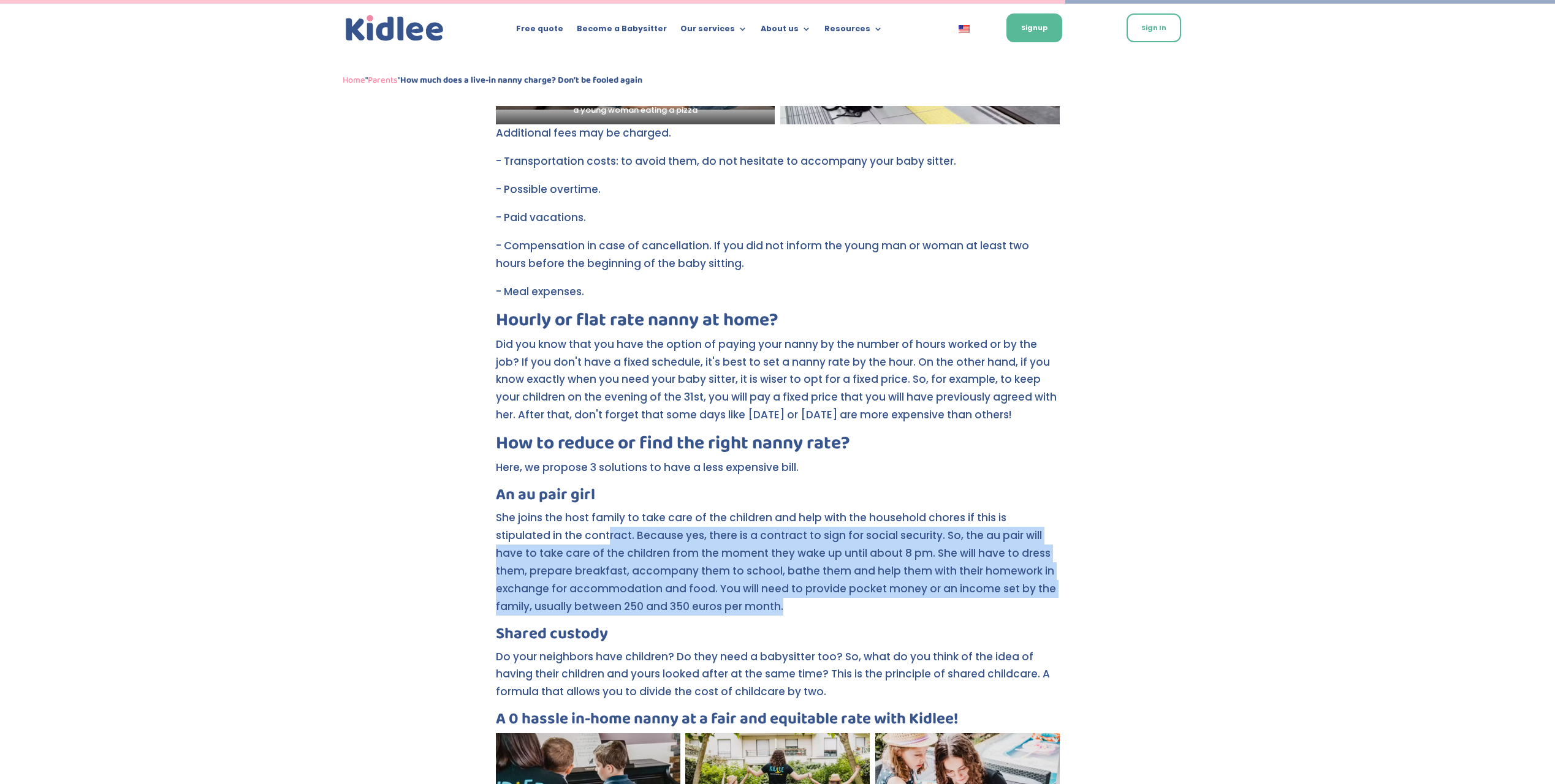
drag, startPoint x: 739, startPoint y: 628, endPoint x: 552, endPoint y: 546, distance: 204.2
click at [552, 546] on p "She joins the host family to take care of the children and help with the househ…" at bounding box center [778, 567] width 564 height 116
click at [551, 545] on p "She joins the host family to take care of the children and help with the househ…" at bounding box center [778, 567] width 564 height 116
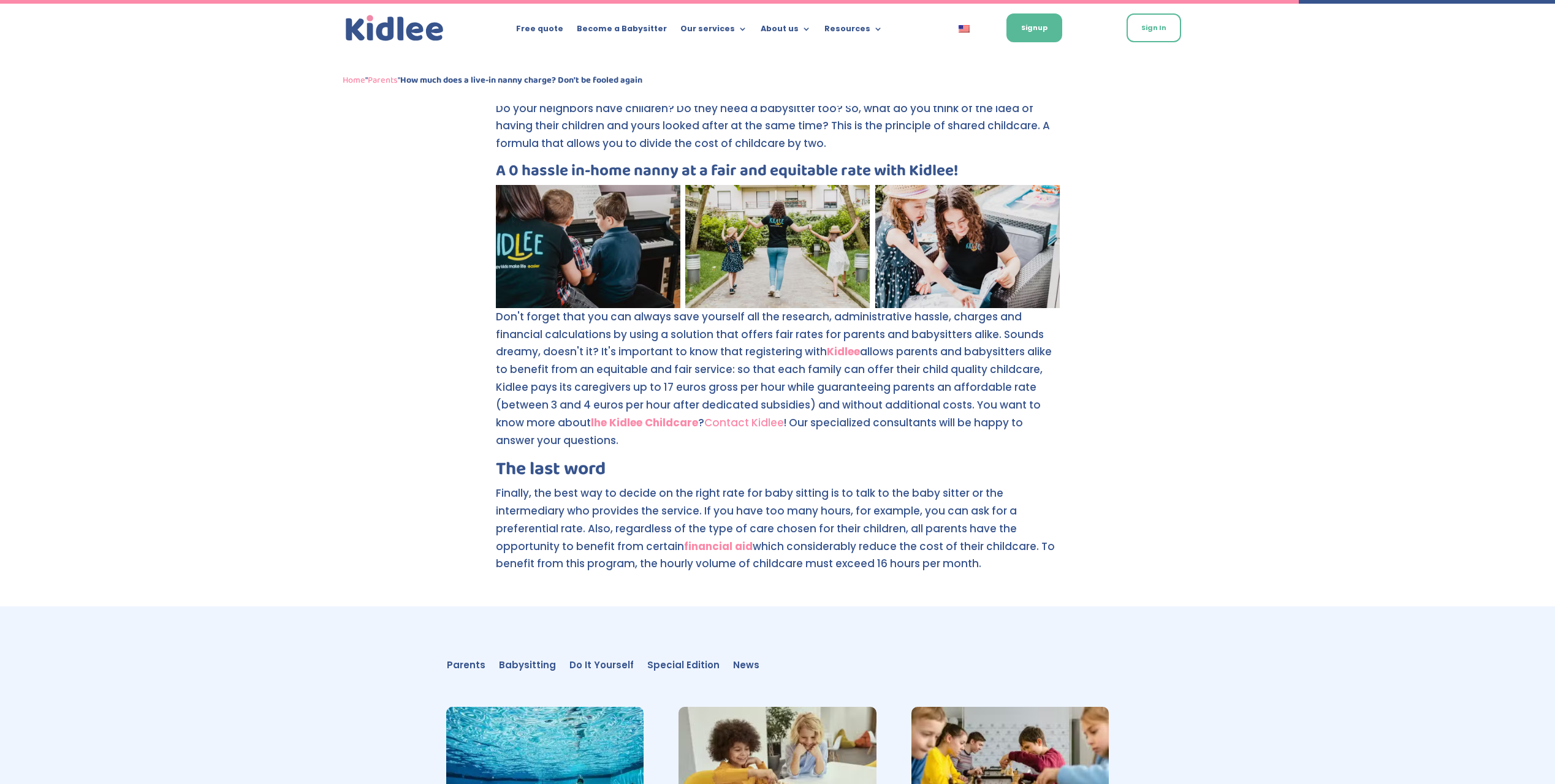
scroll to position [2030, 0]
